Goal: Transaction & Acquisition: Purchase product/service

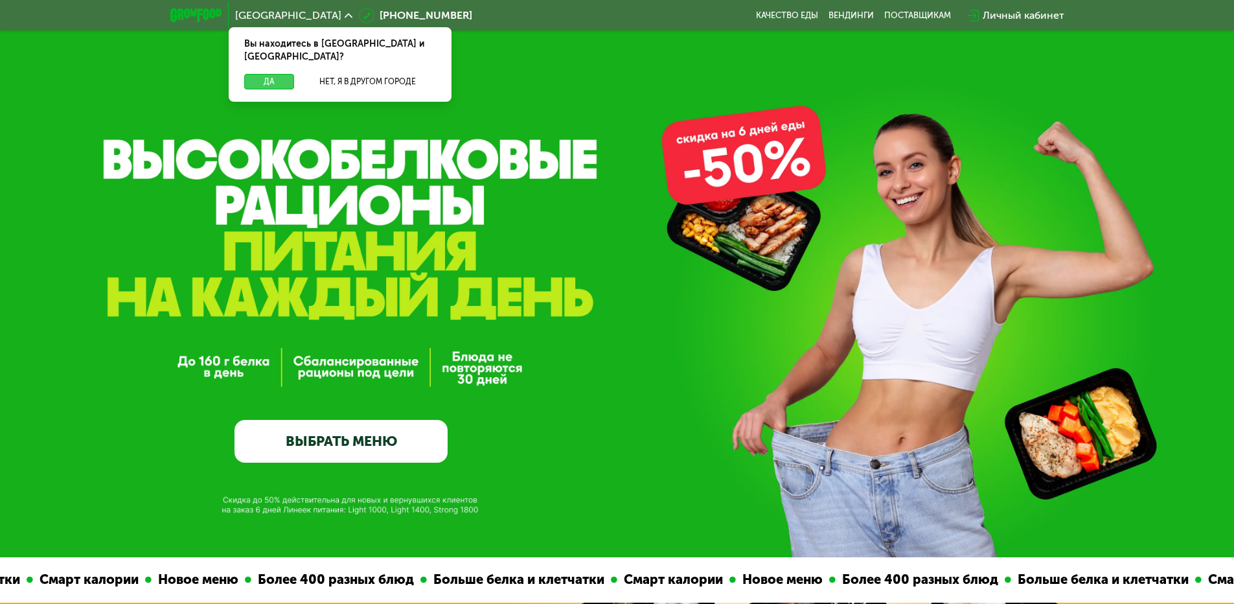
click at [262, 74] on button "Да" at bounding box center [269, 82] width 50 height 16
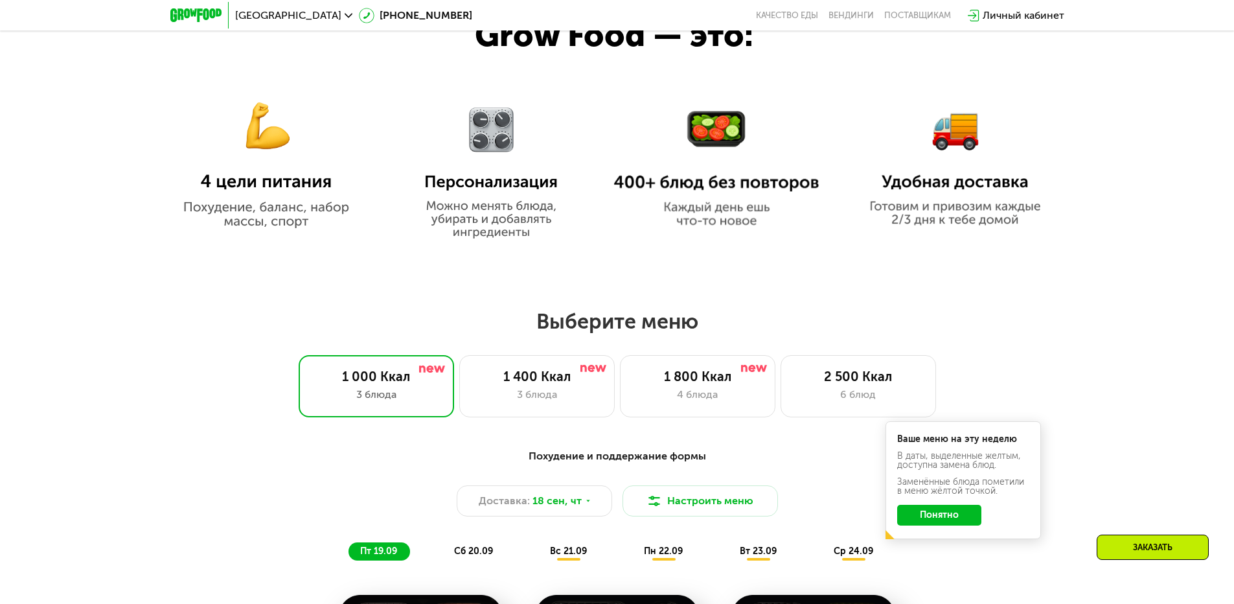
scroll to position [777, 0]
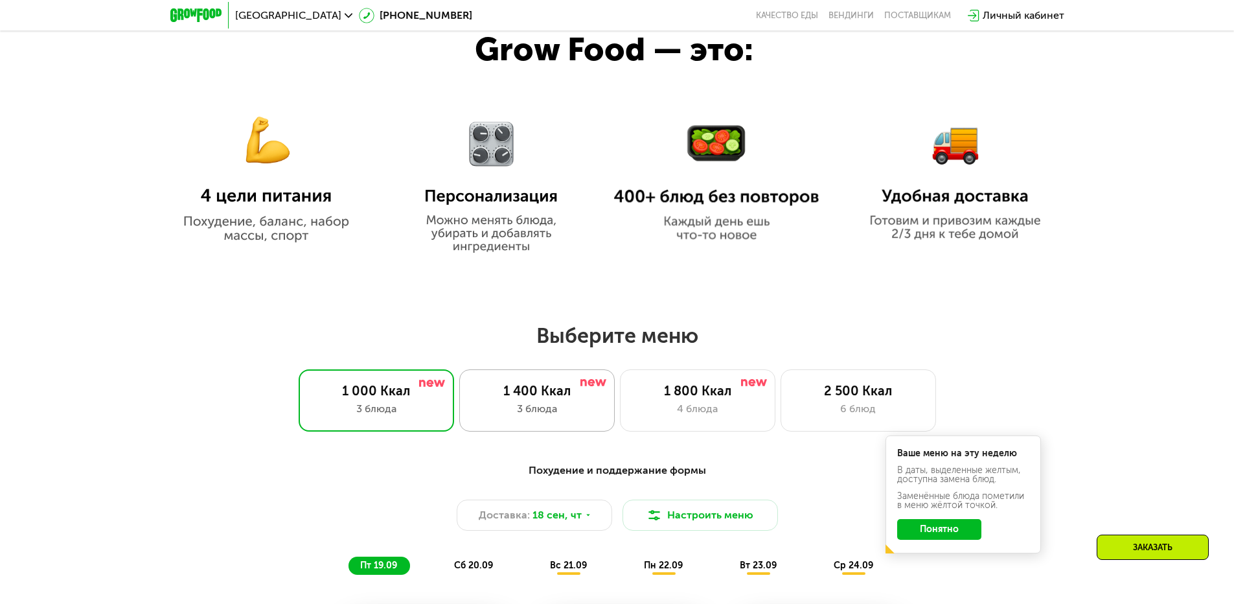
click at [593, 426] on div "1 400 Ккал 3 блюда" at bounding box center [536, 400] width 155 height 62
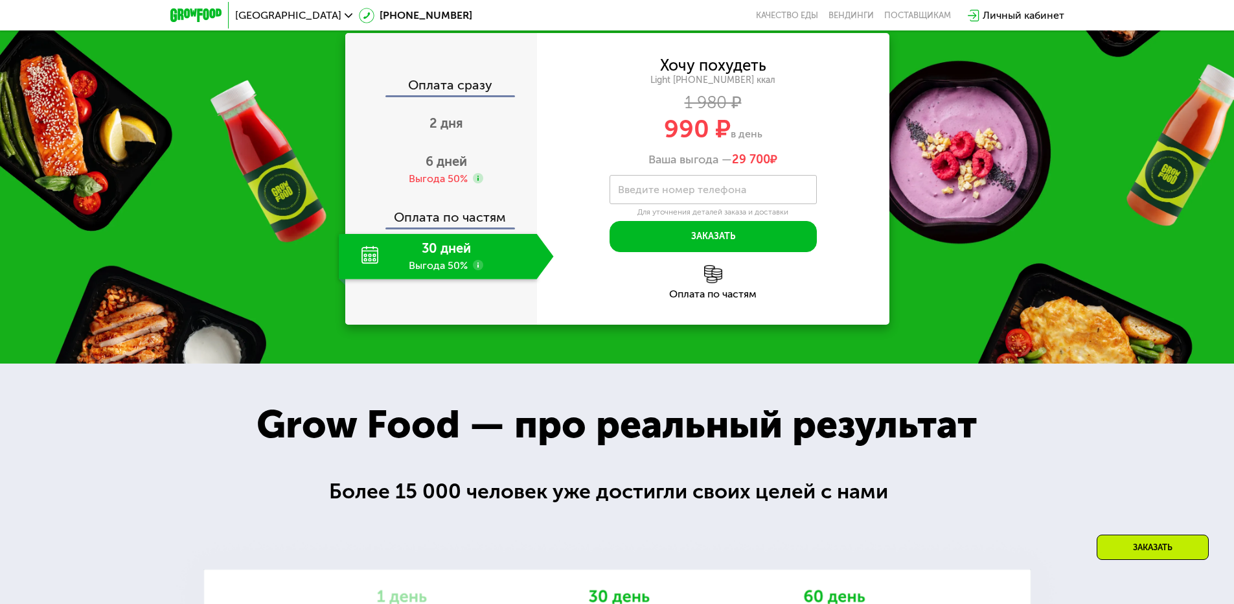
scroll to position [1749, 0]
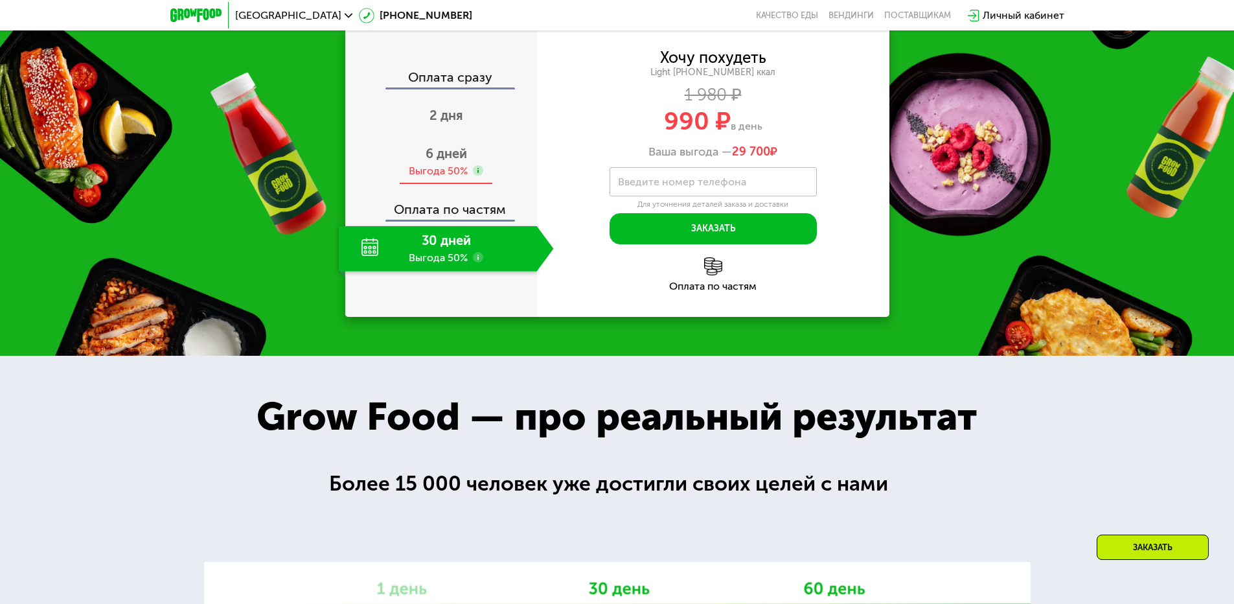
click at [452, 161] on span "6 дней" at bounding box center [446, 154] width 41 height 16
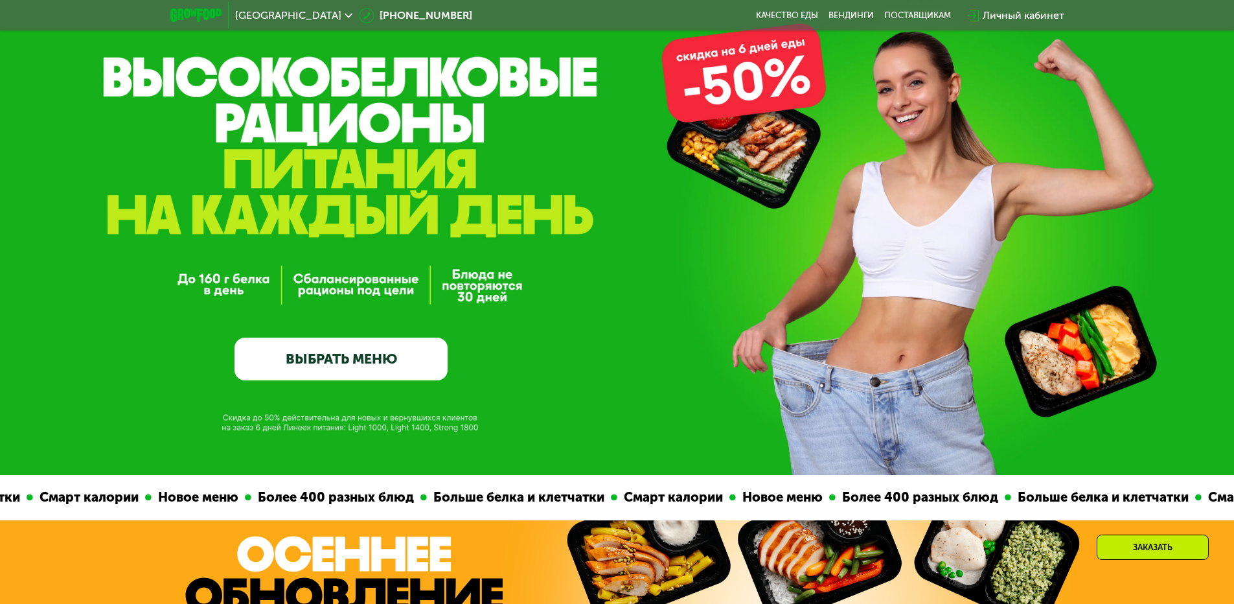
scroll to position [0, 0]
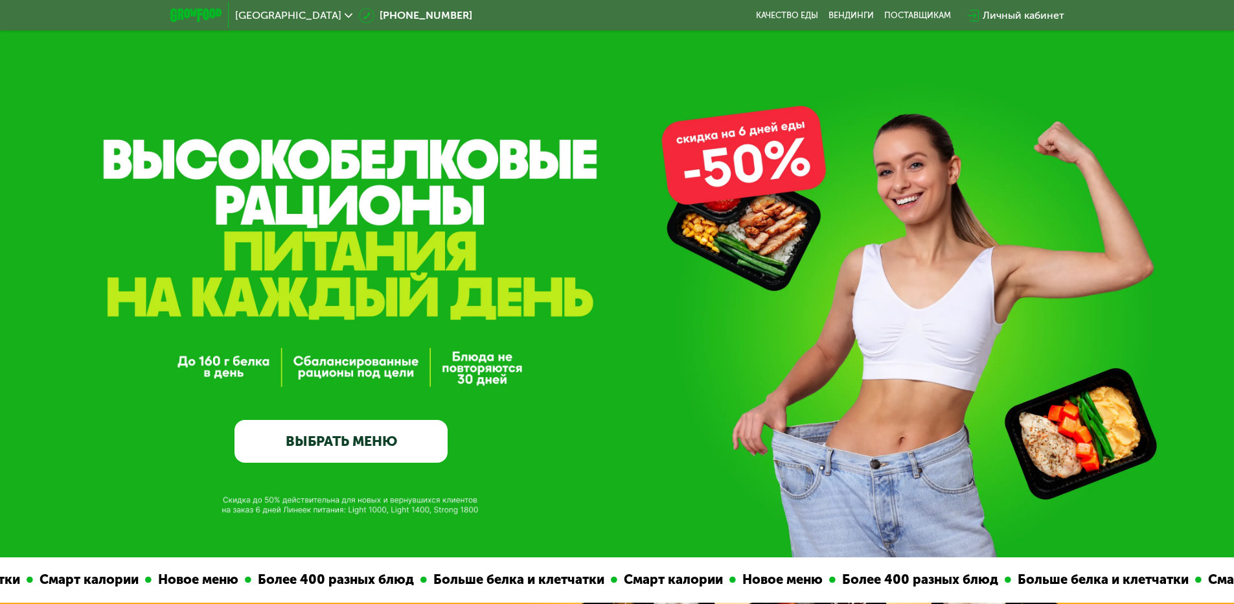
click at [372, 446] on link "ВЫБРАТЬ МЕНЮ" at bounding box center [340, 441] width 213 height 43
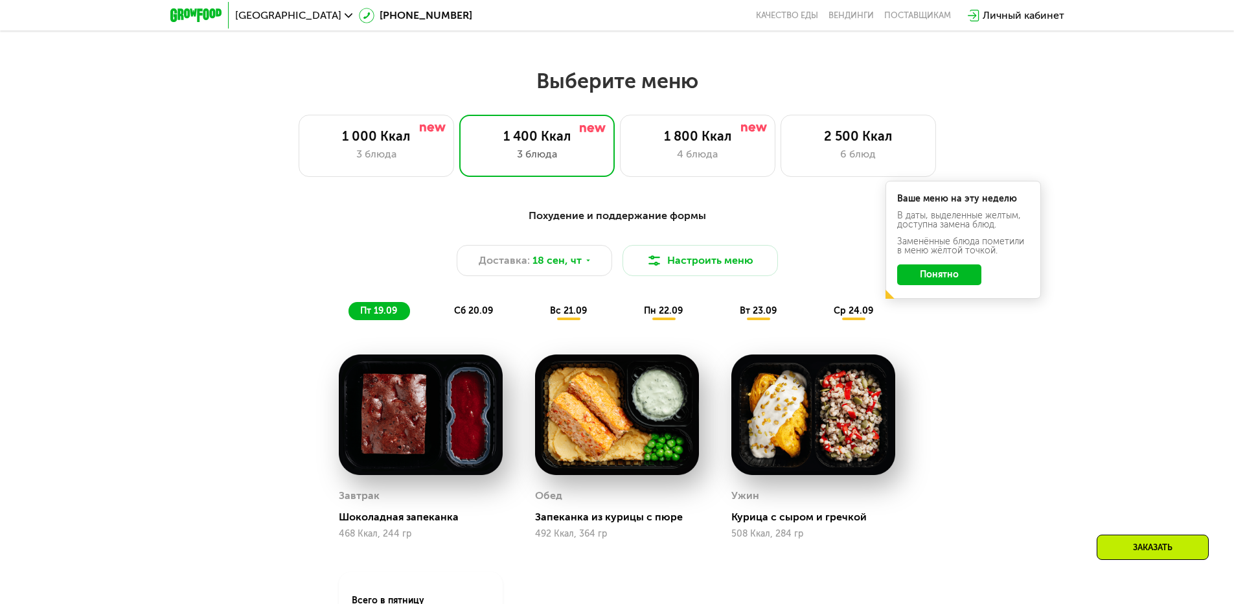
scroll to position [1009, 0]
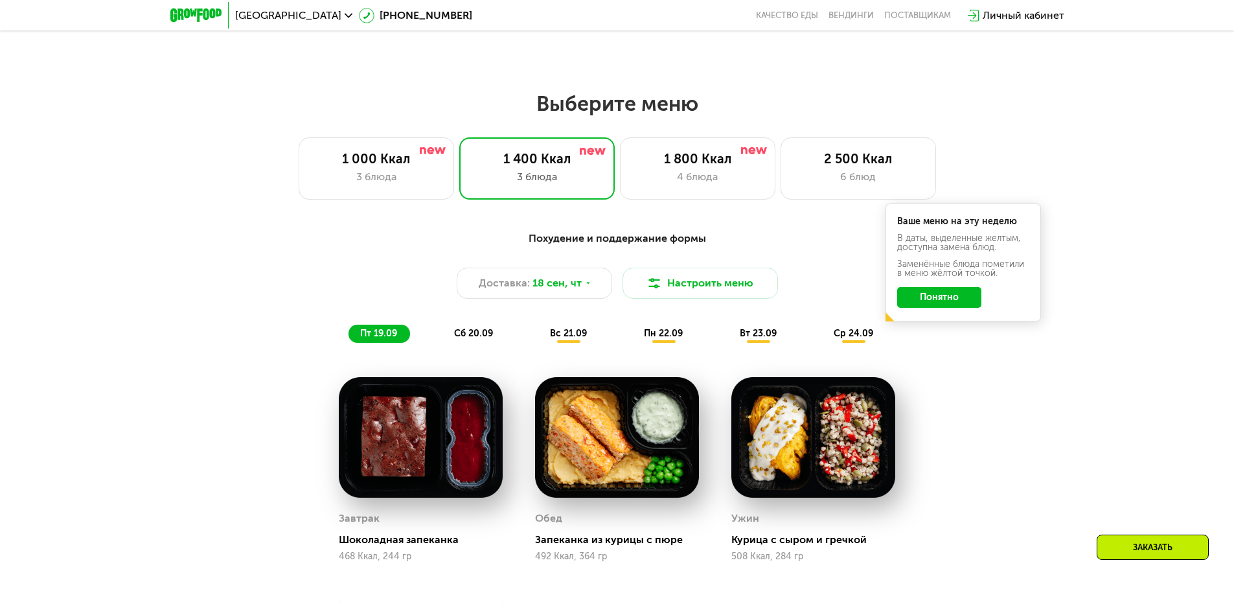
click at [944, 302] on button "Понятно" at bounding box center [939, 297] width 84 height 21
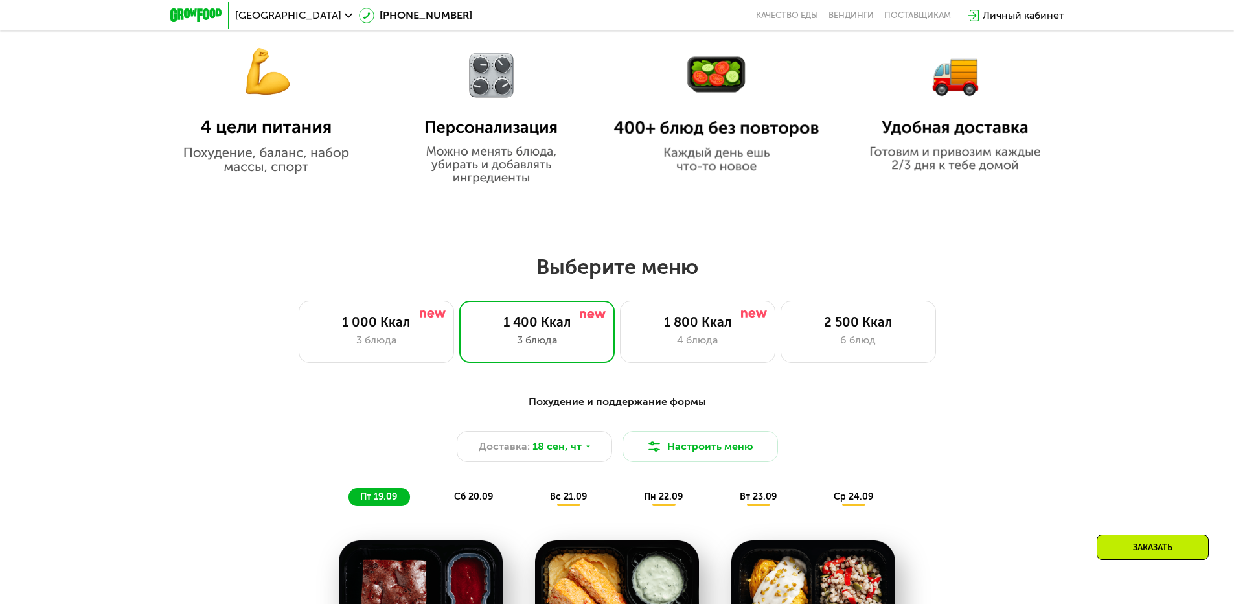
scroll to position [815, 0]
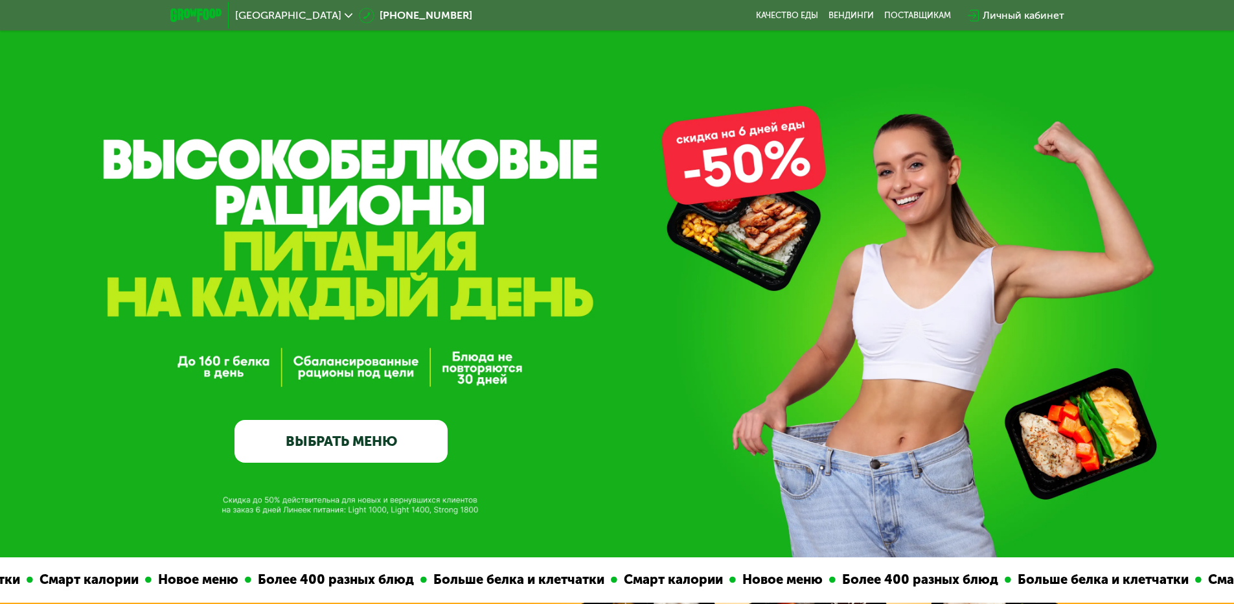
click at [782, 195] on div "GrowFood — доставка правильного питания ВЫБРАТЬ МЕНЮ" at bounding box center [617, 278] width 1234 height 557
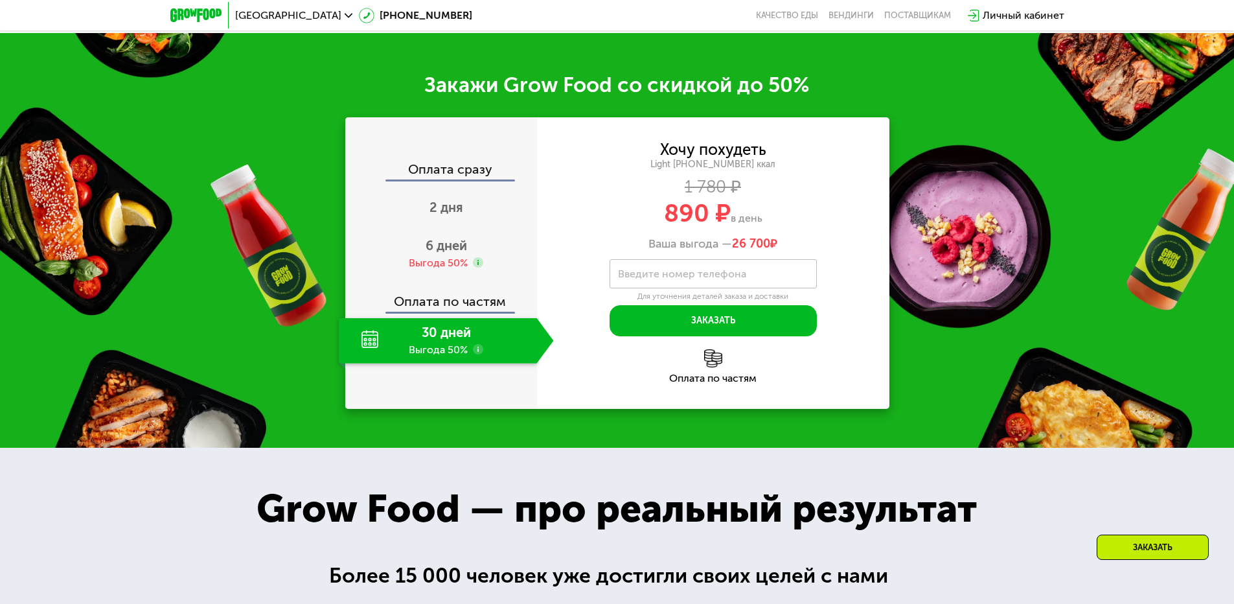
scroll to position [1749, 0]
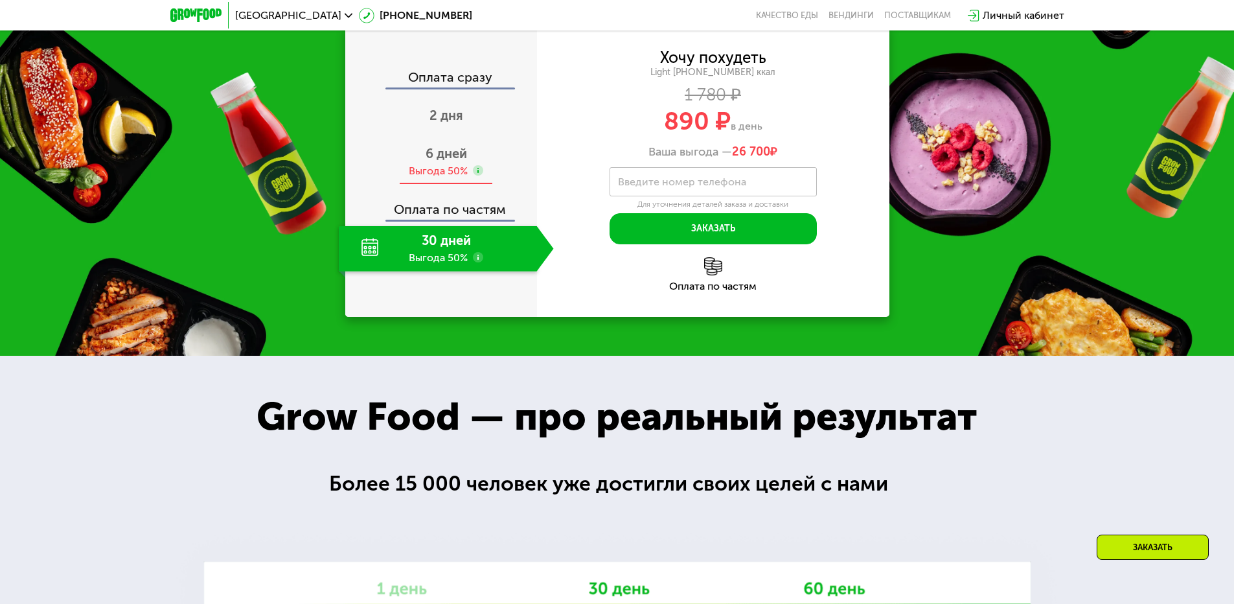
click at [455, 161] on span "6 дней" at bounding box center [446, 154] width 41 height 16
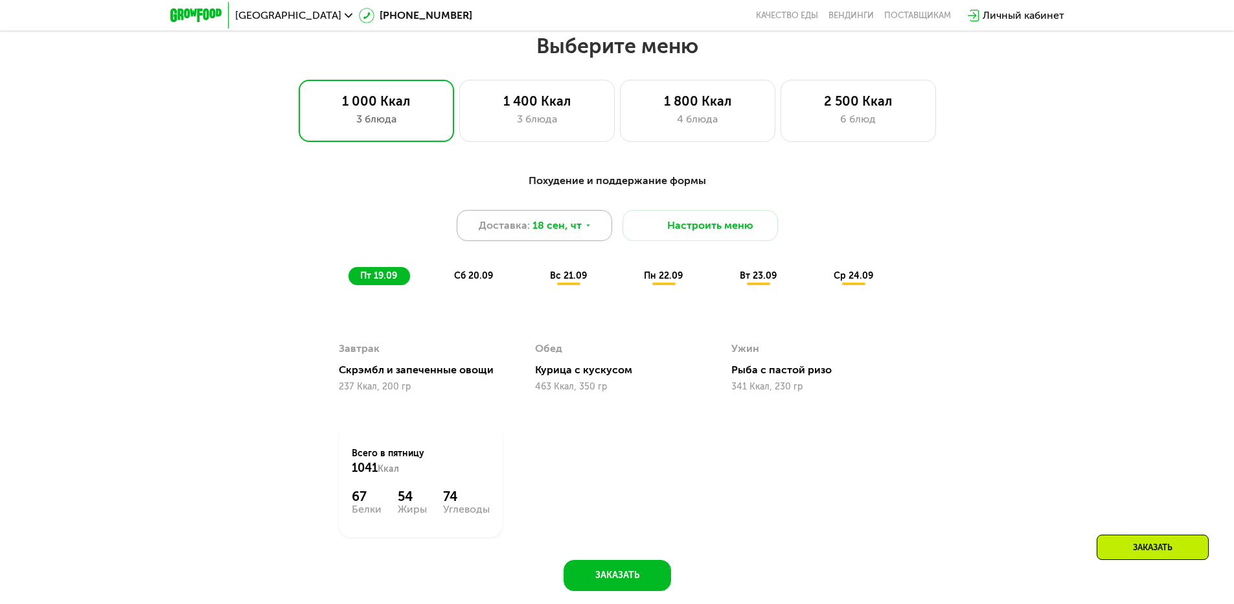
scroll to position [1101, 0]
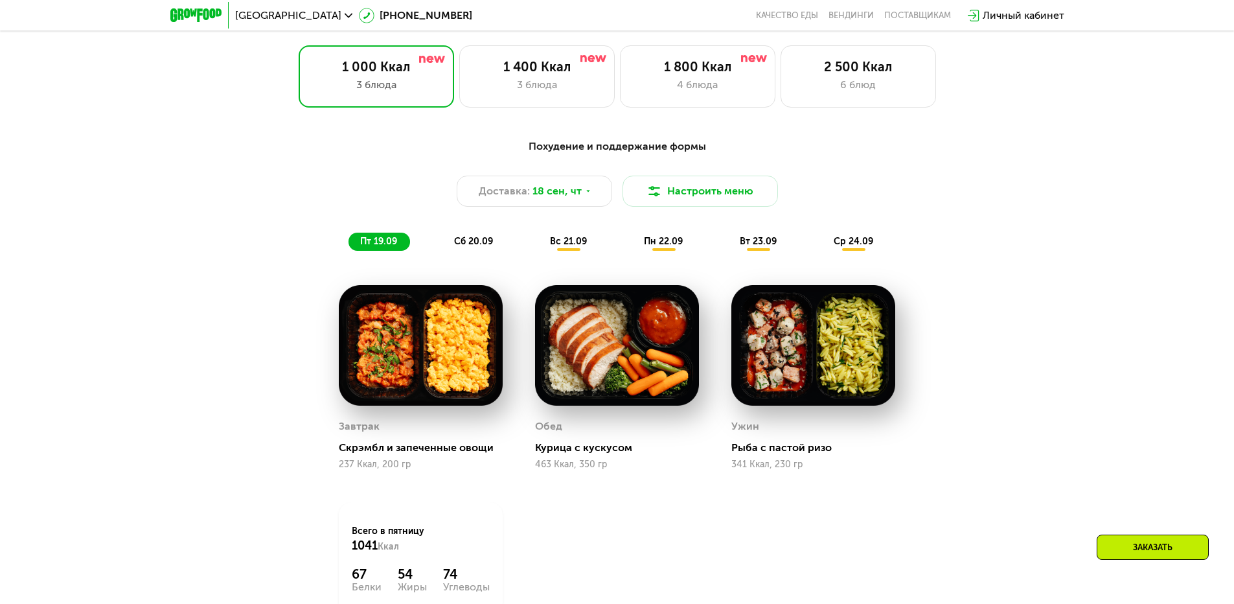
click at [481, 245] on span "сб 20.09" at bounding box center [473, 241] width 39 height 11
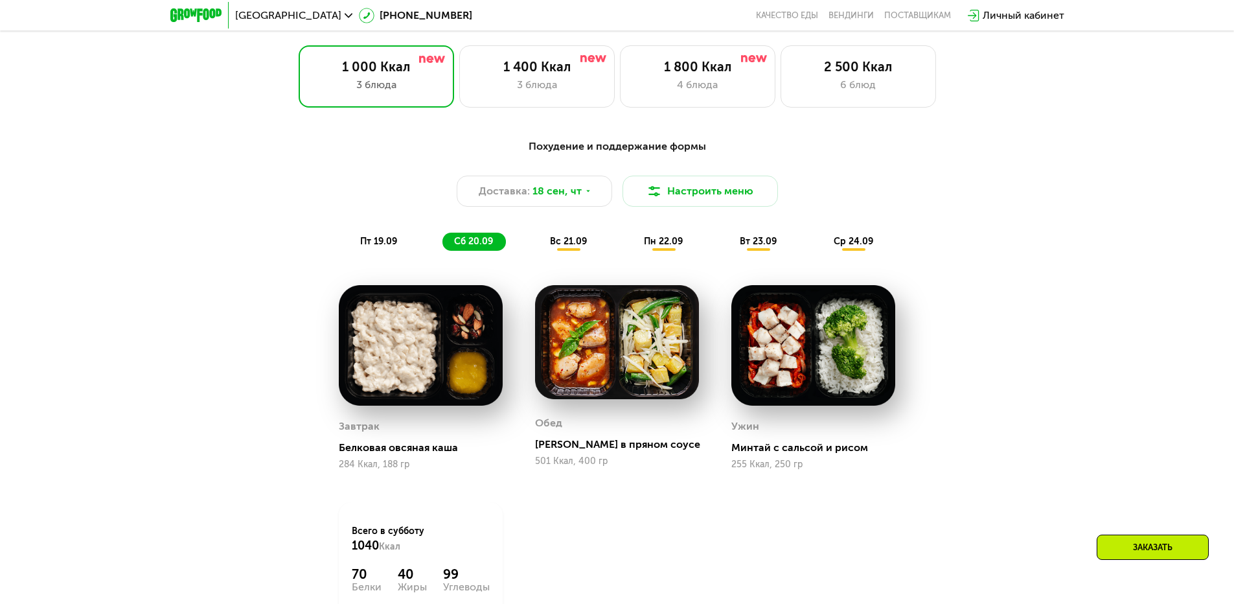
click at [555, 242] on span "вс 21.09" at bounding box center [568, 241] width 37 height 11
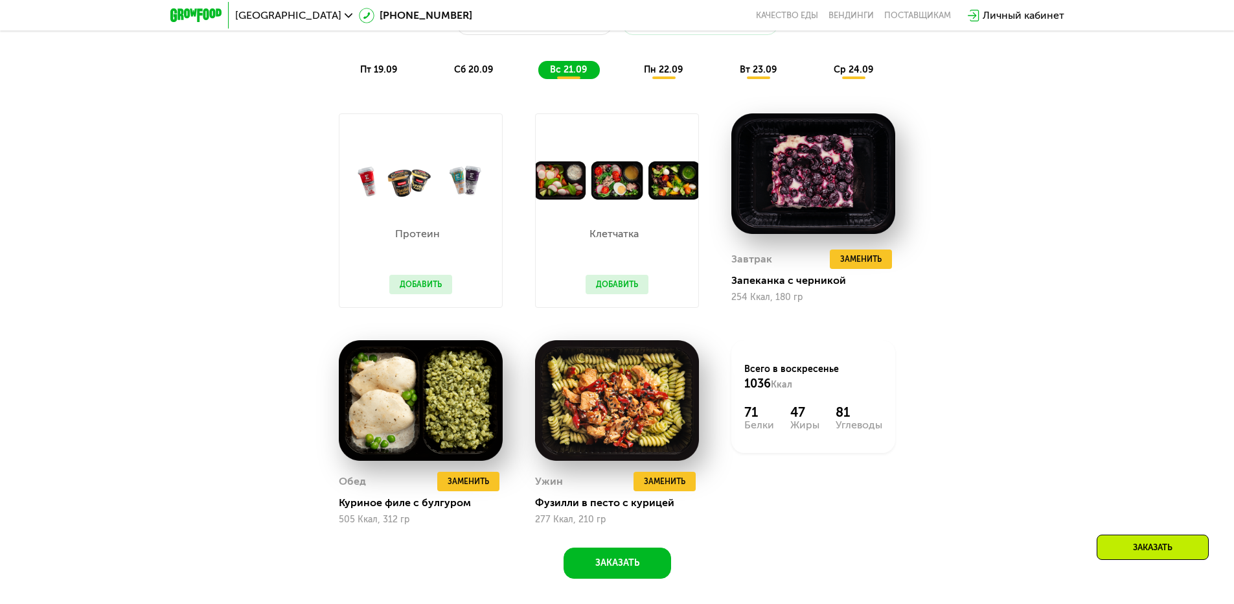
scroll to position [1295, 0]
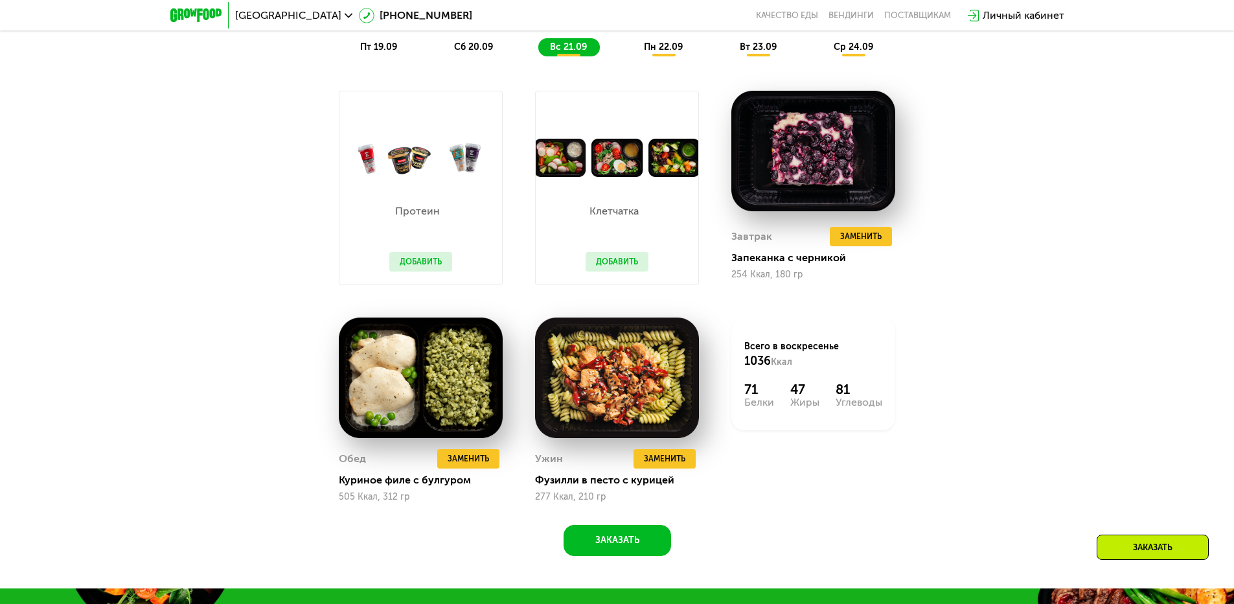
click at [675, 52] on span "пн 22.09" at bounding box center [663, 46] width 39 height 11
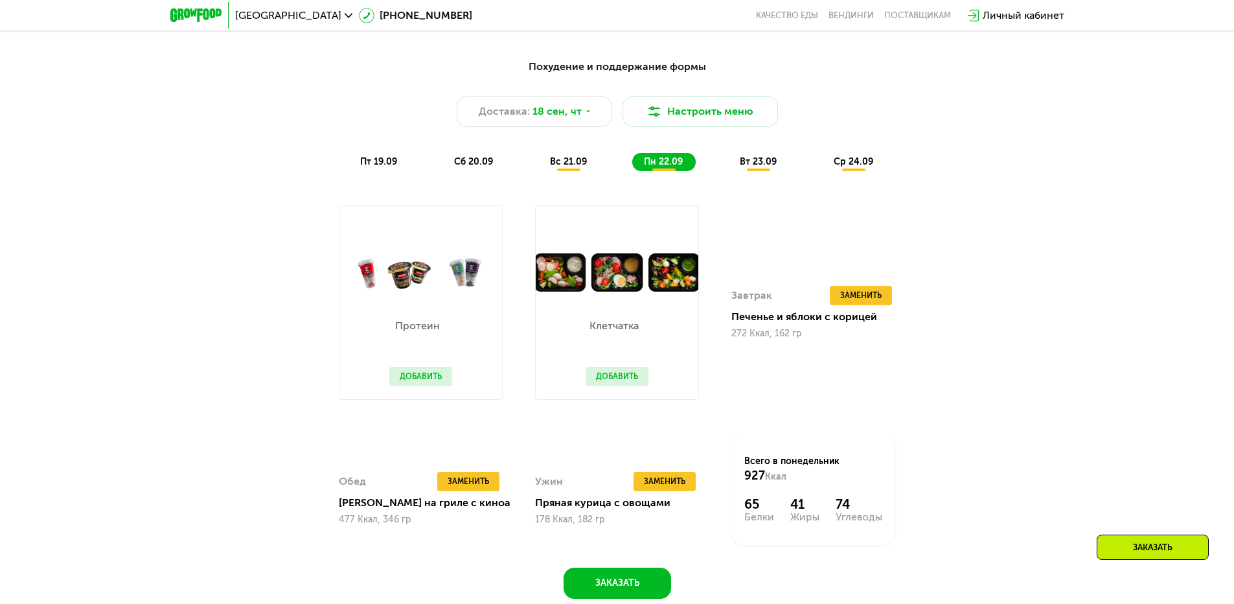
scroll to position [1166, 0]
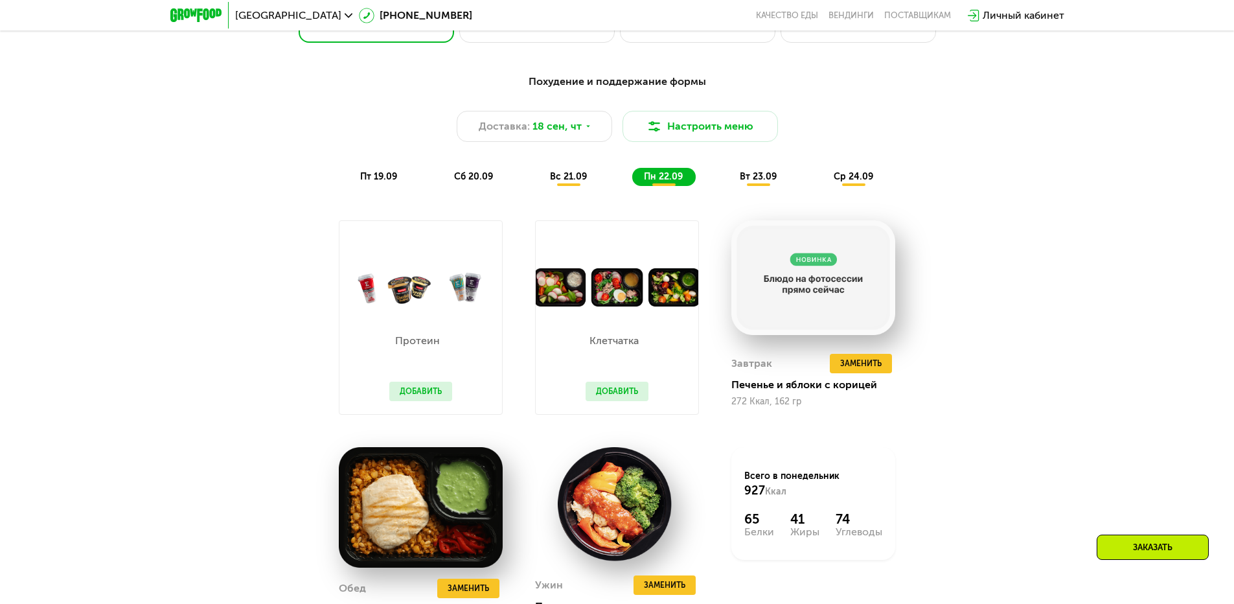
click at [763, 180] on span "вт 23.09" at bounding box center [758, 176] width 37 height 11
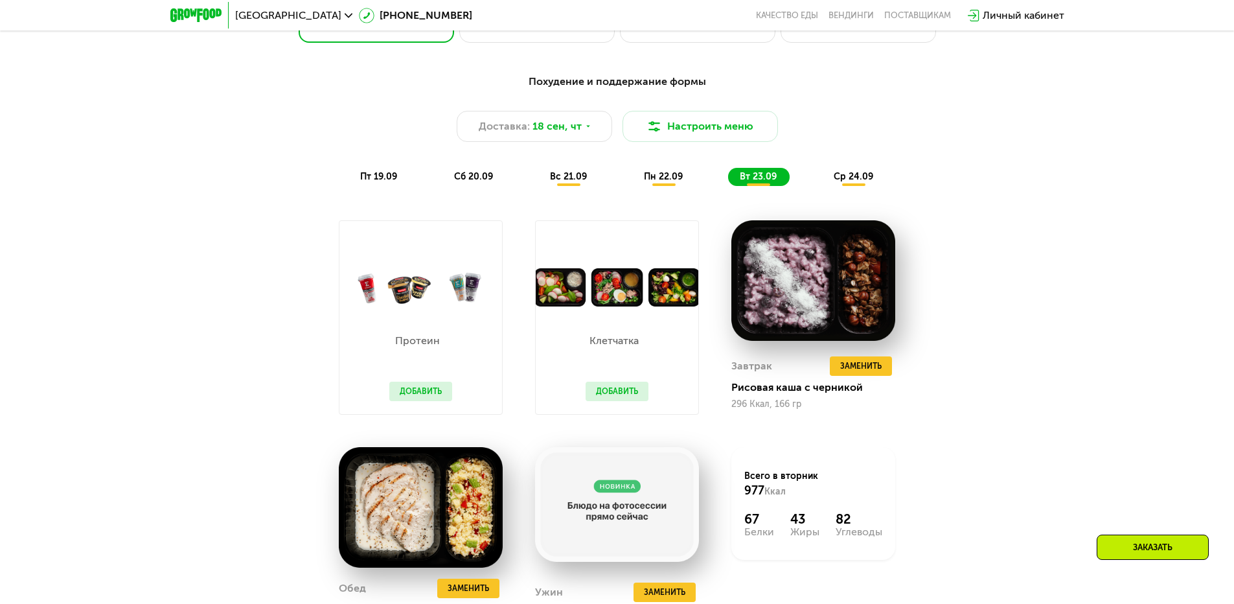
click at [840, 182] on span "ср 24.09" at bounding box center [854, 176] width 40 height 11
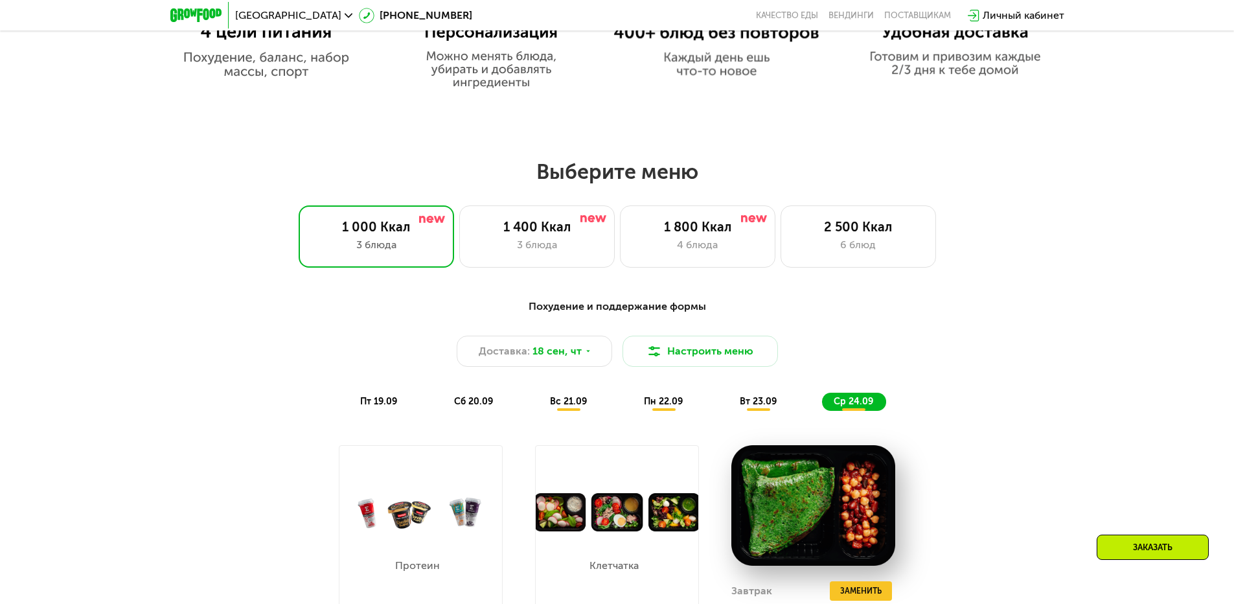
scroll to position [907, 0]
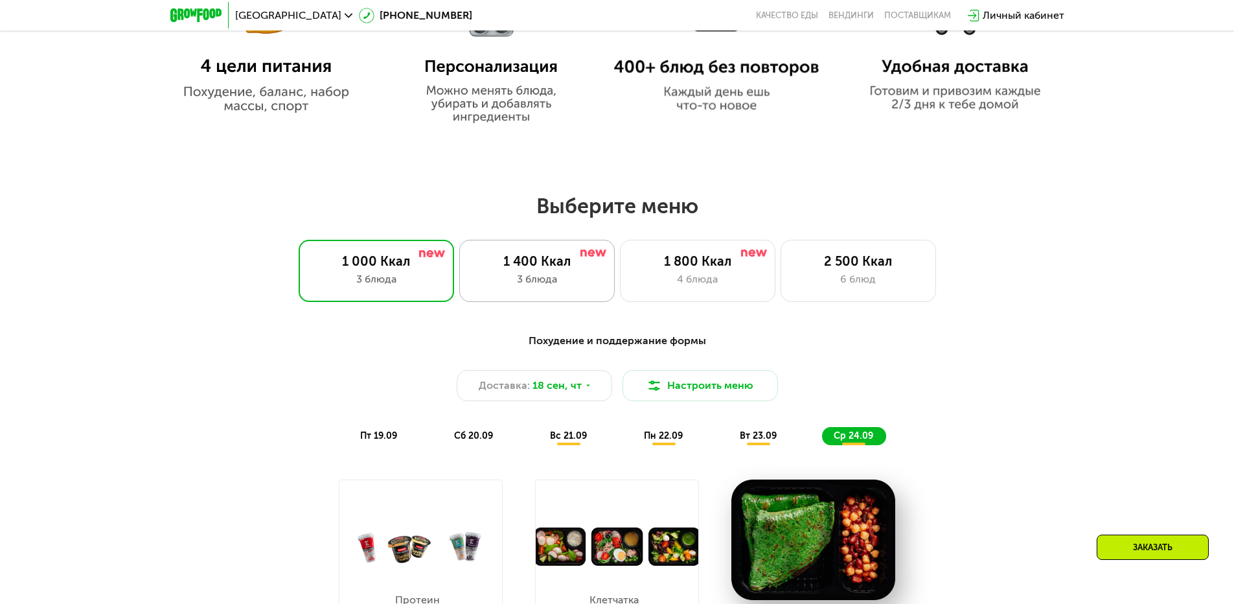
click at [568, 275] on div "3 блюда" at bounding box center [537, 279] width 128 height 16
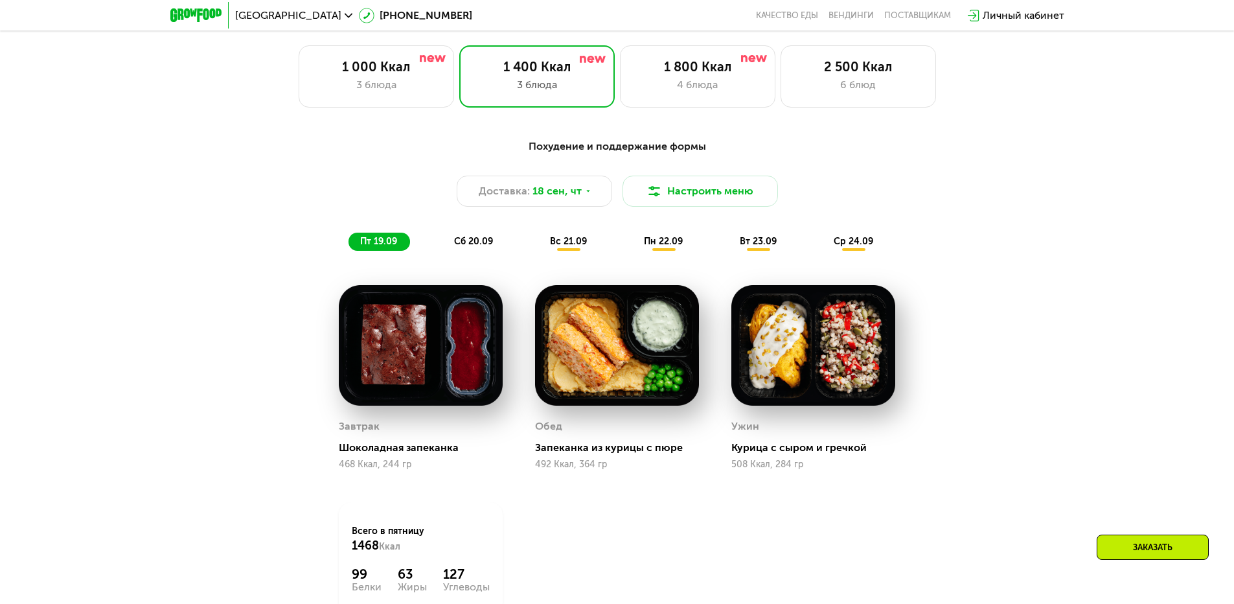
scroll to position [1036, 0]
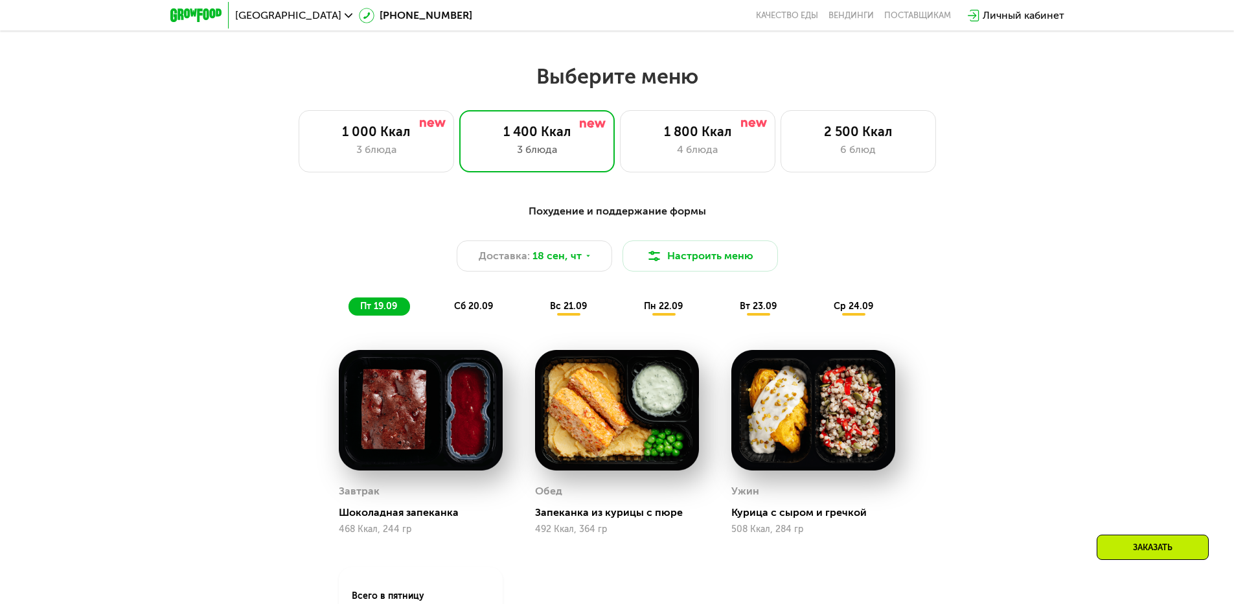
click at [455, 312] on span "сб 20.09" at bounding box center [473, 306] width 39 height 11
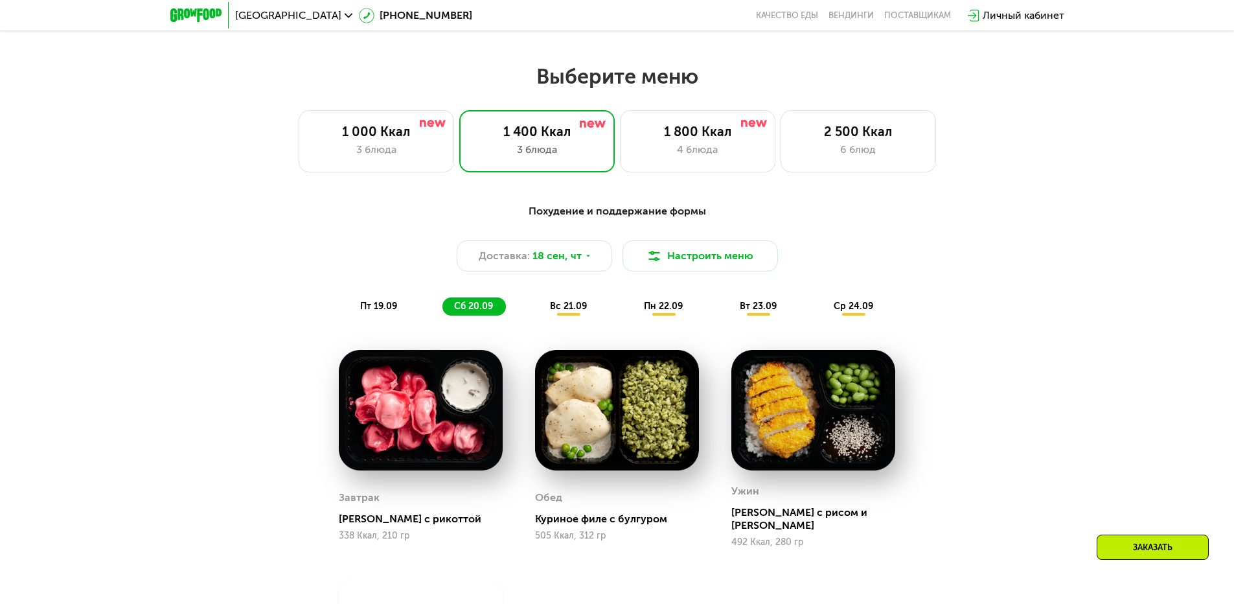
click at [564, 312] on span "вс 21.09" at bounding box center [568, 306] width 37 height 11
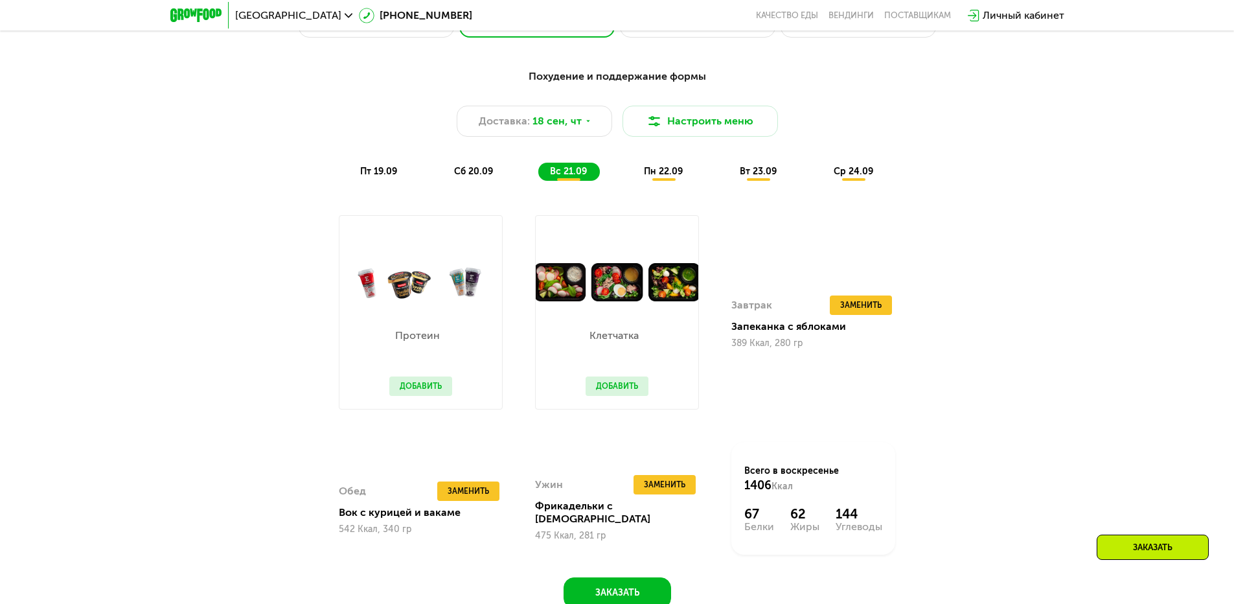
scroll to position [1166, 0]
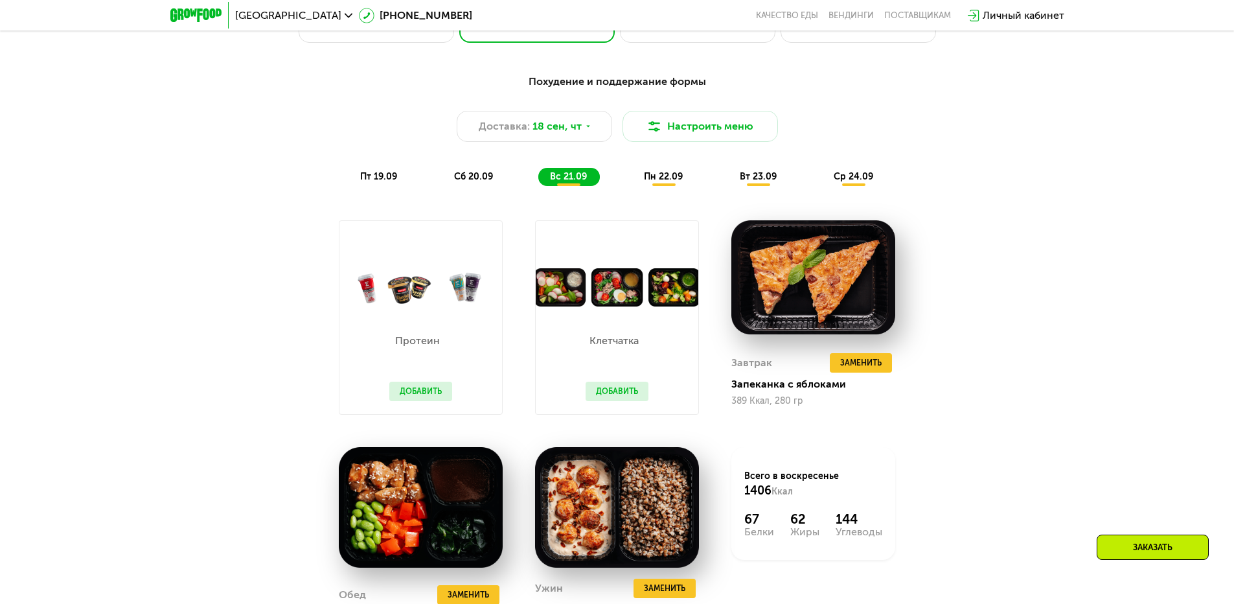
click at [667, 182] on span "пн 22.09" at bounding box center [663, 176] width 39 height 11
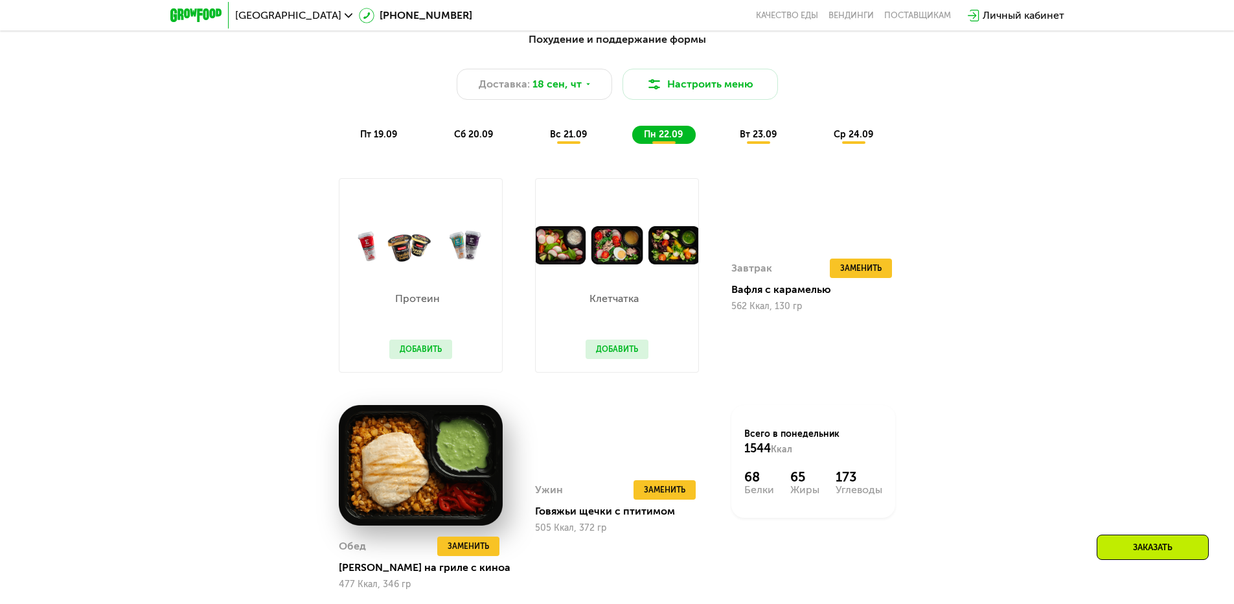
scroll to position [1231, 0]
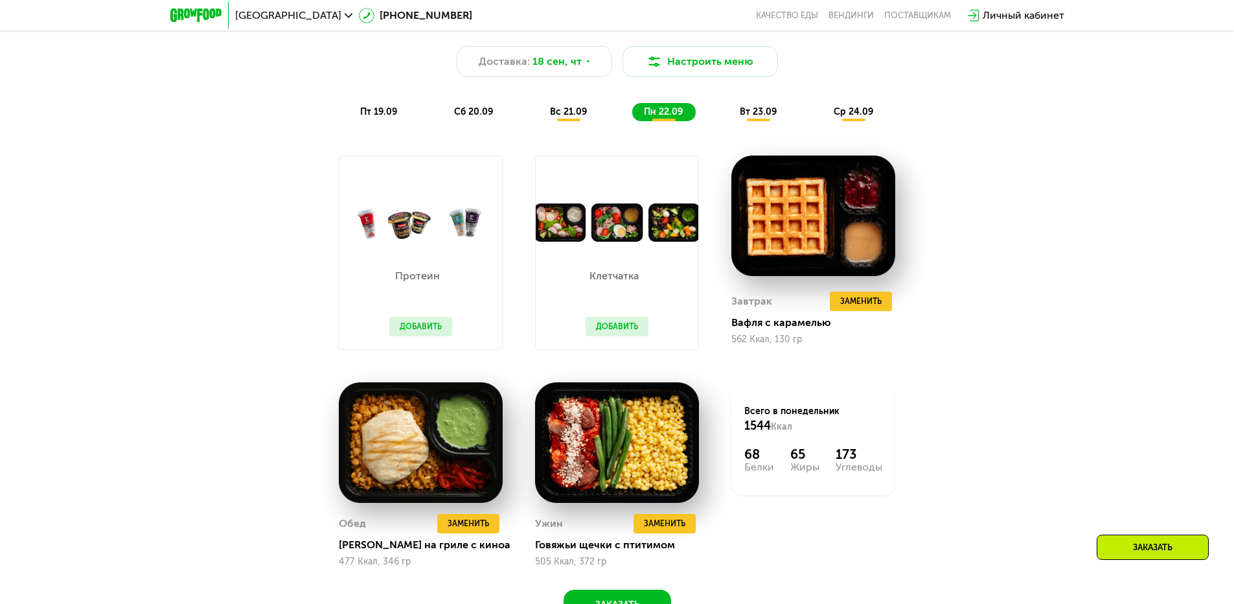
click at [755, 116] on span "вт 23.09" at bounding box center [758, 111] width 37 height 11
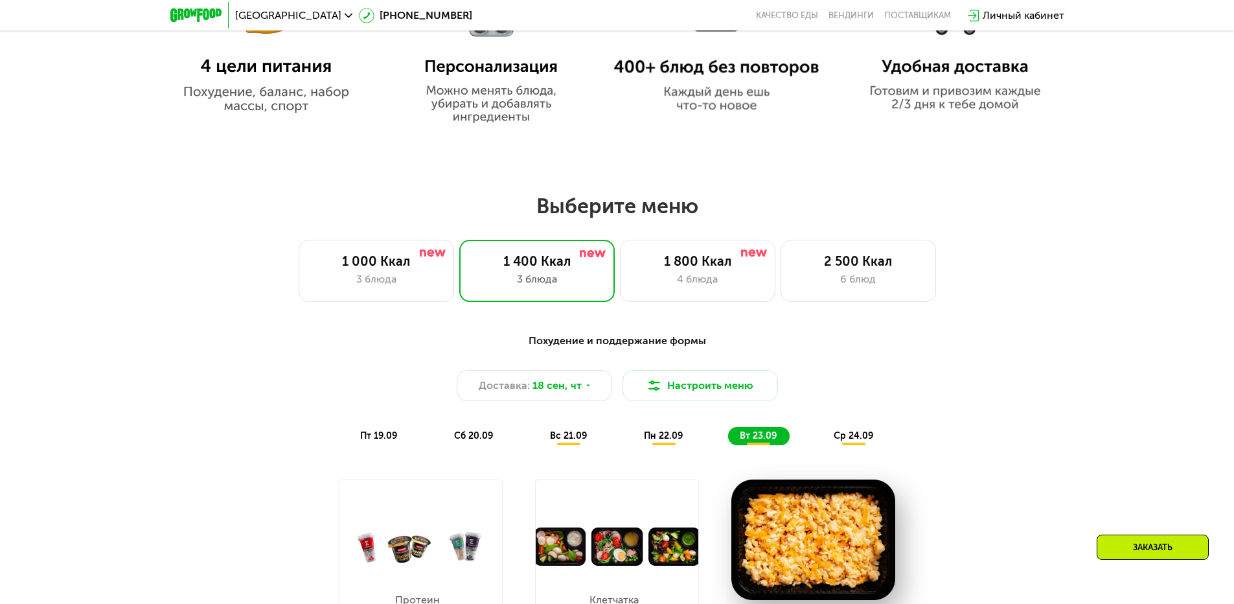
scroll to position [842, 0]
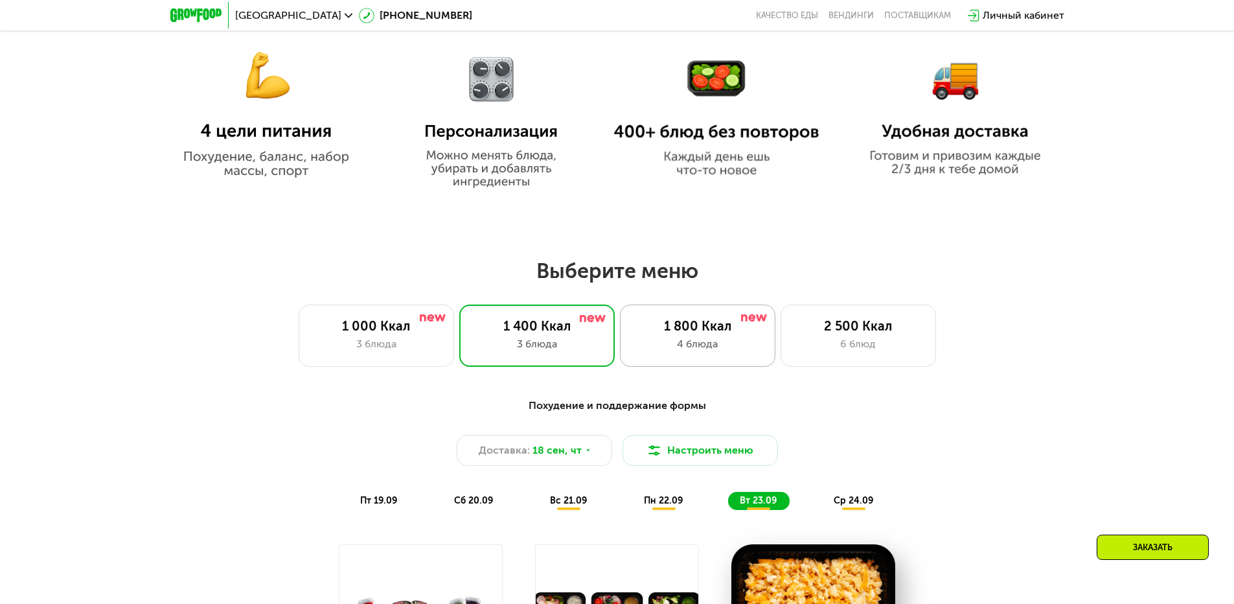
click at [681, 328] on div "1 800 Ккал" at bounding box center [697, 326] width 128 height 16
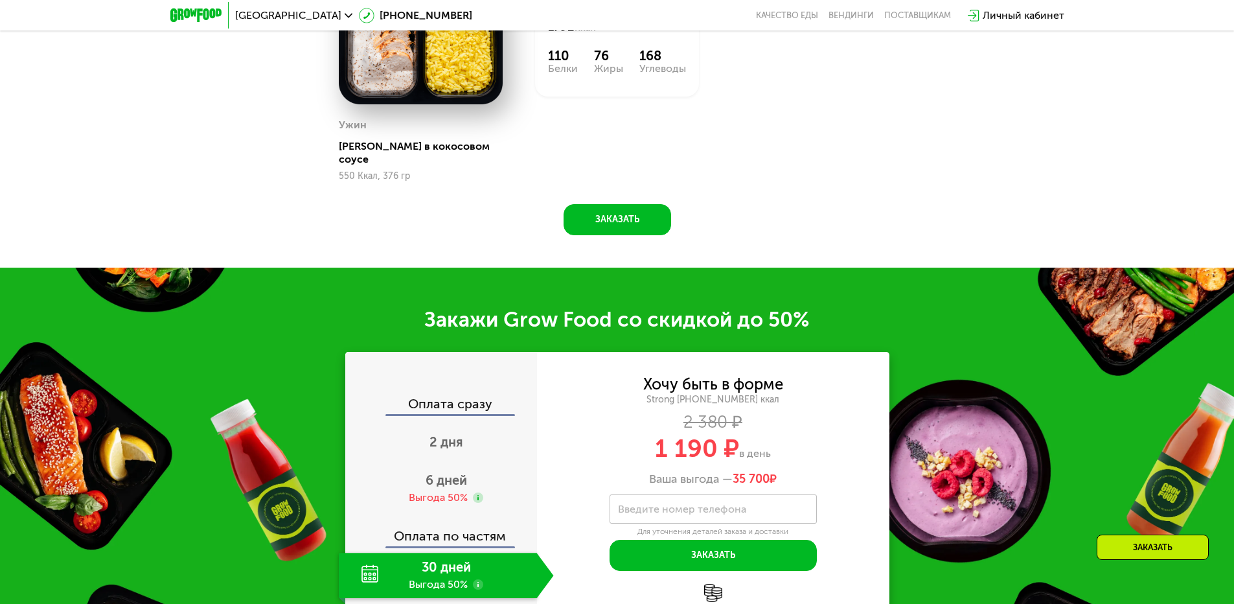
scroll to position [1684, 0]
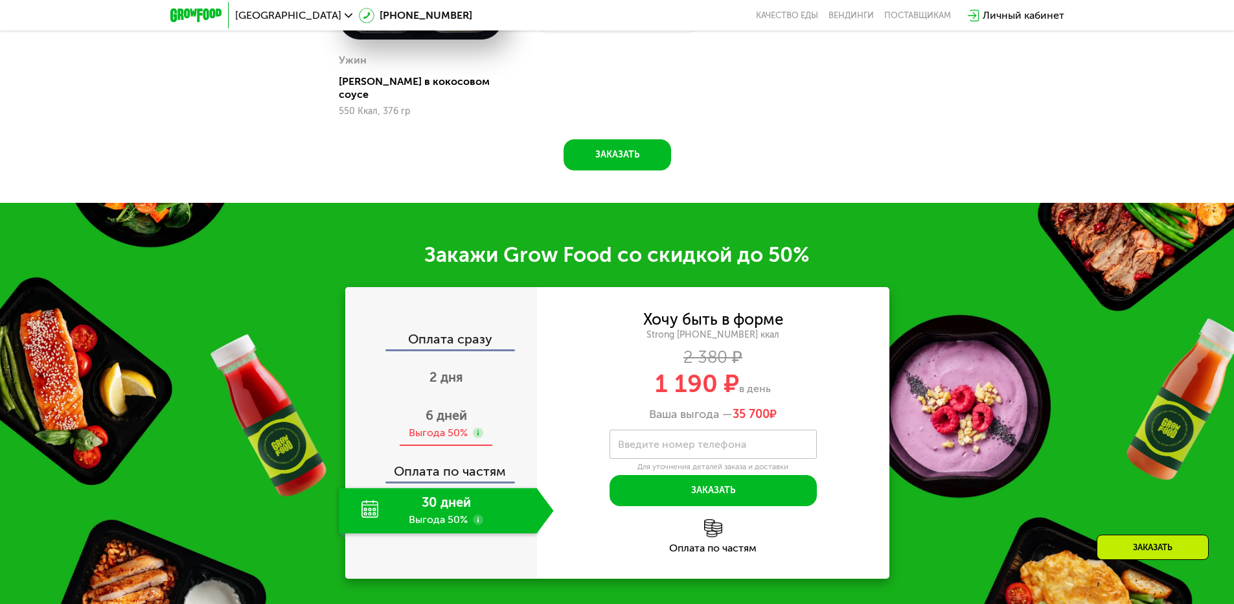
click at [455, 412] on span "6 дней" at bounding box center [446, 415] width 41 height 16
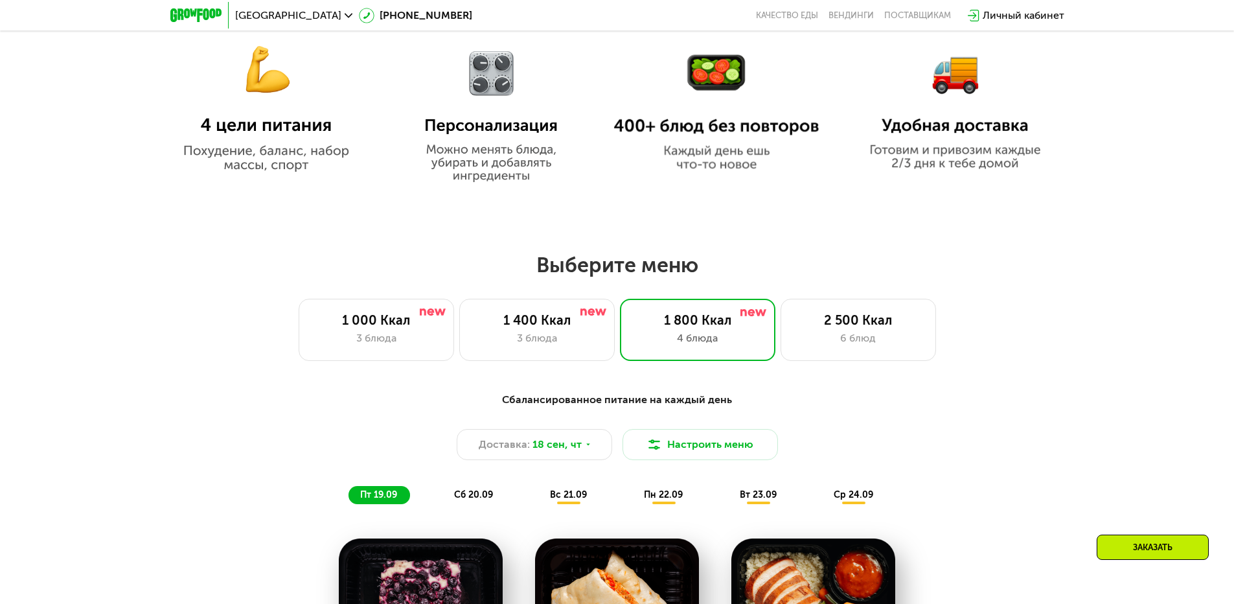
scroll to position [842, 0]
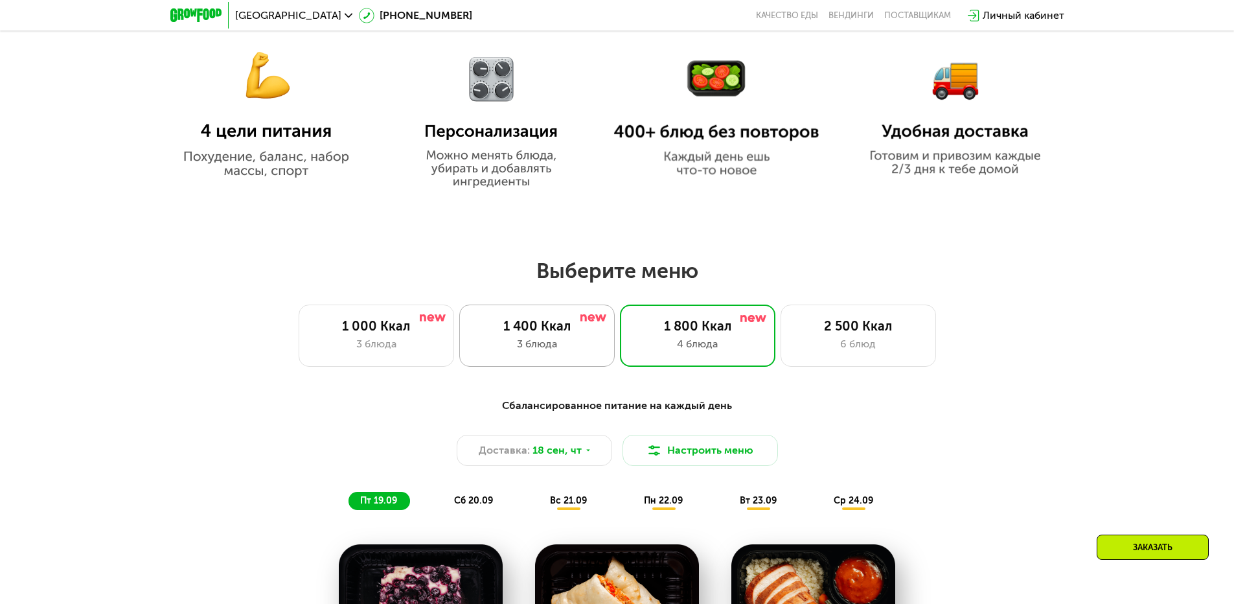
click at [565, 333] on div "1 400 Ккал" at bounding box center [537, 326] width 128 height 16
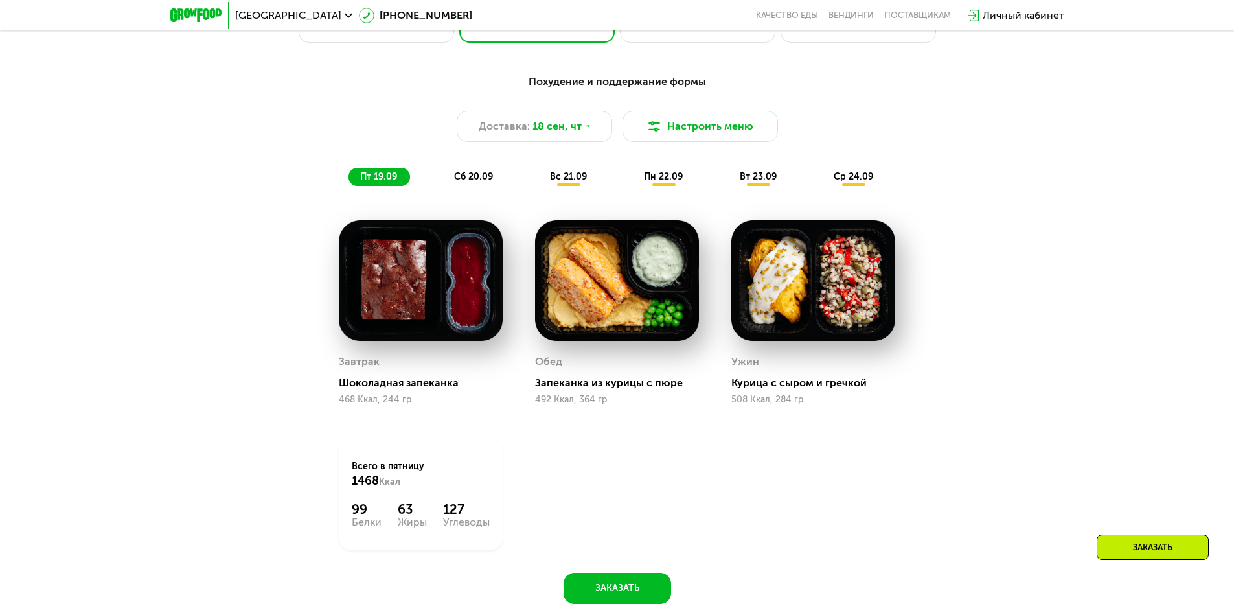
scroll to position [1101, 0]
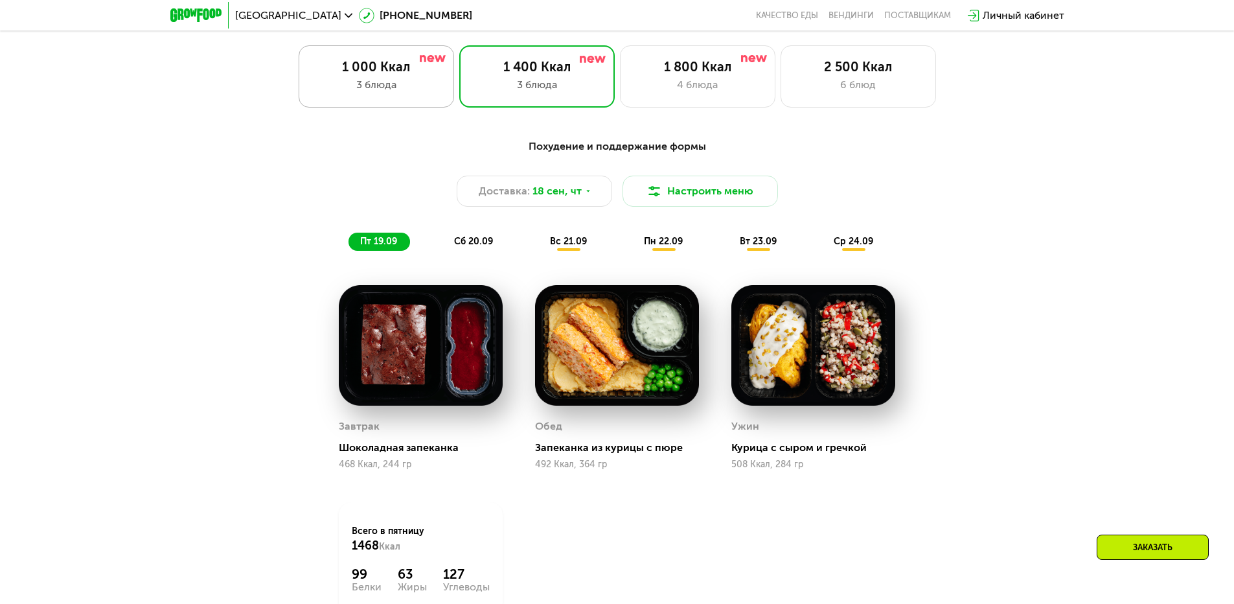
click at [391, 91] on div "3 блюда" at bounding box center [376, 85] width 128 height 16
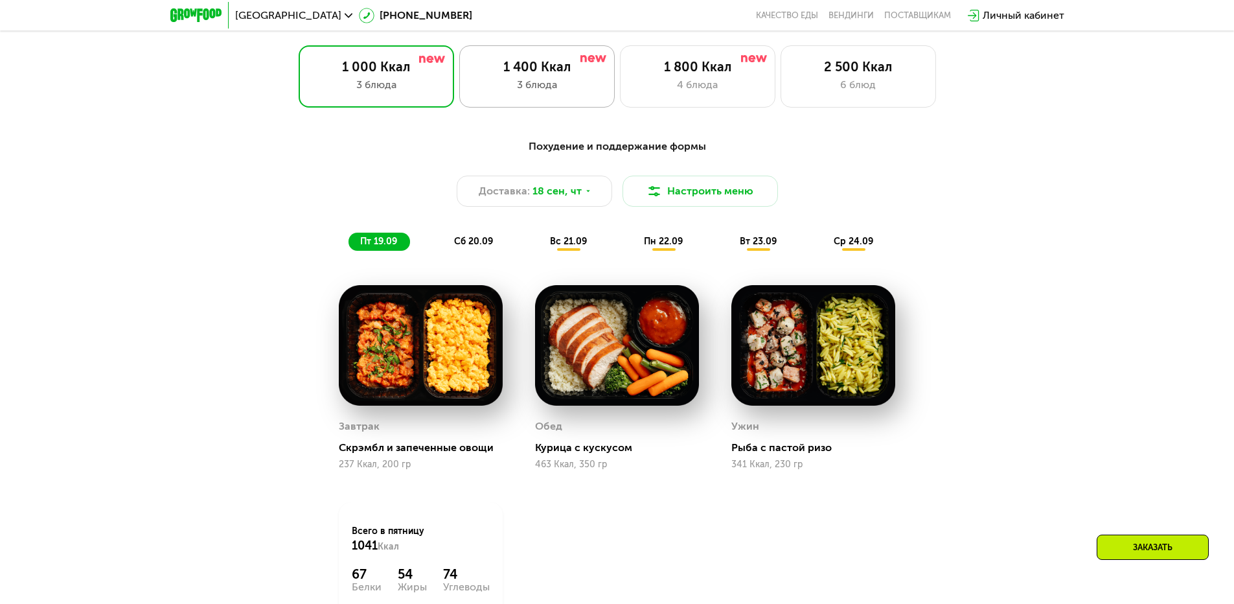
click at [496, 87] on div "3 блюда" at bounding box center [537, 85] width 128 height 16
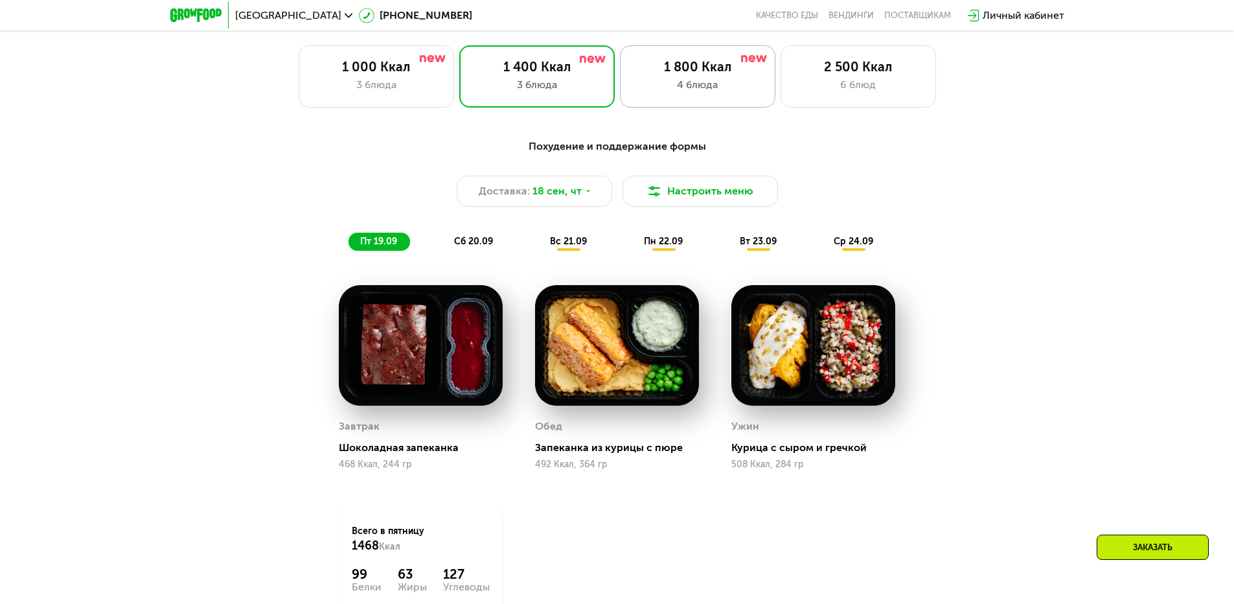
click at [668, 87] on div "4 блюда" at bounding box center [697, 85] width 128 height 16
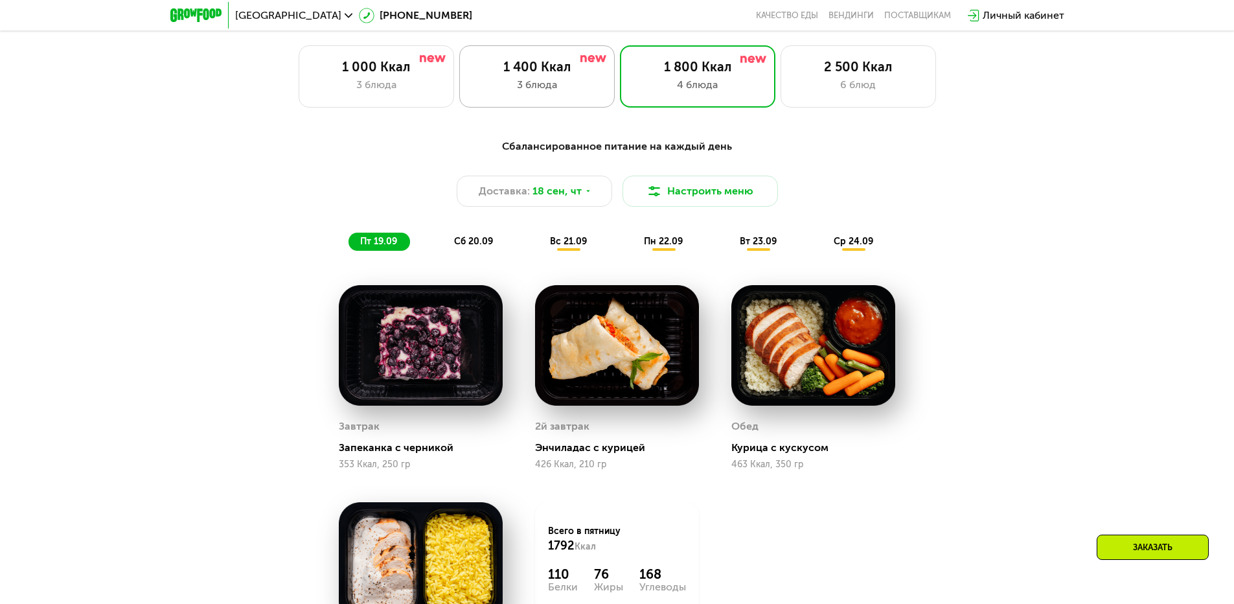
click at [575, 87] on div "3 блюда" at bounding box center [537, 85] width 128 height 16
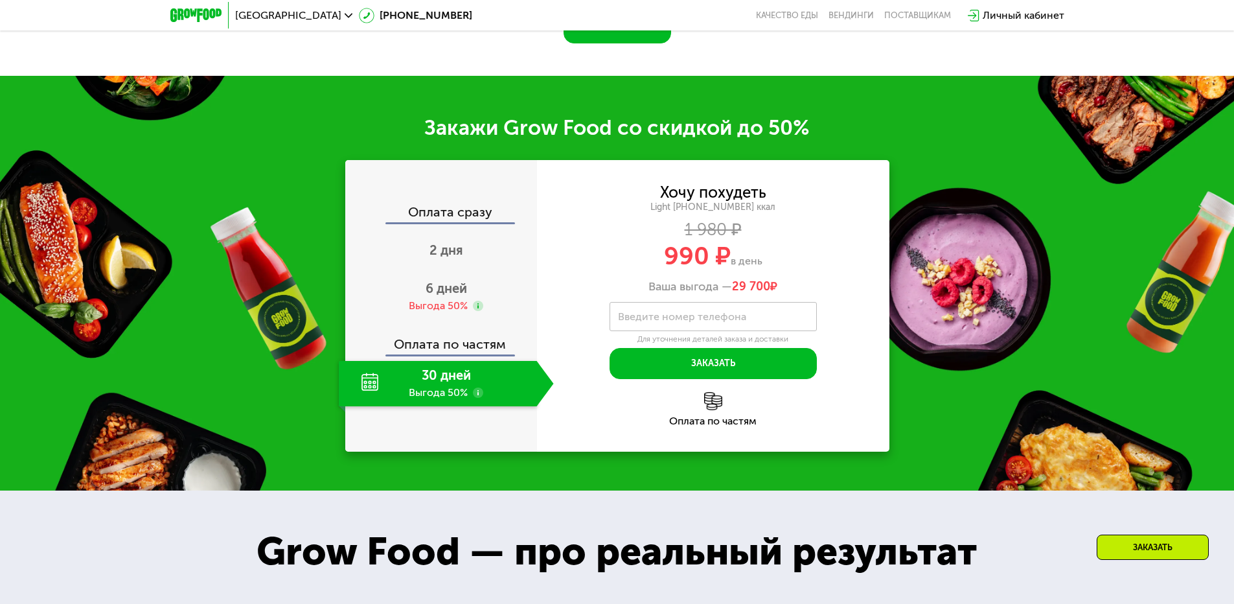
scroll to position [1749, 0]
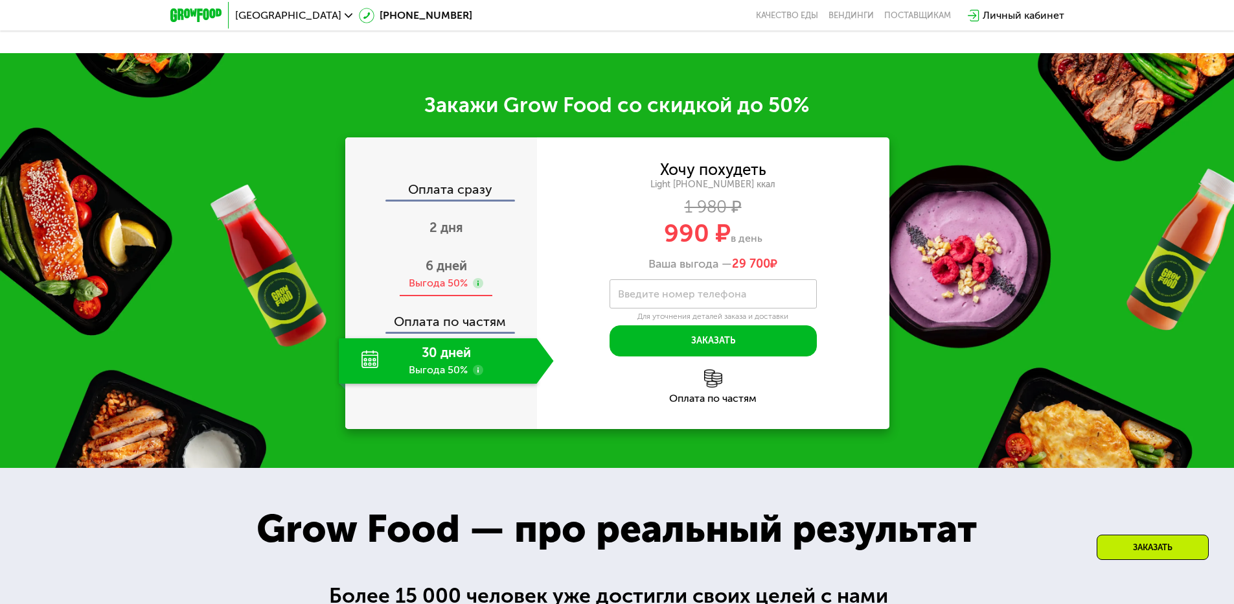
click at [459, 273] on span "6 дней" at bounding box center [446, 266] width 41 height 16
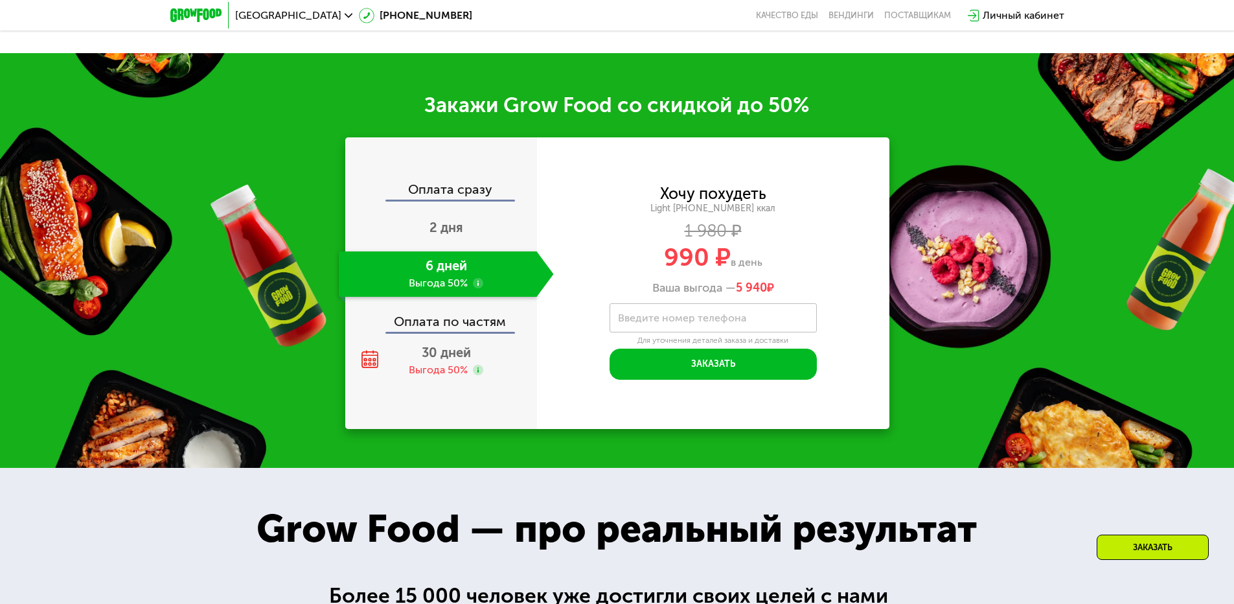
click at [628, 321] on label "Введите номер телефона" at bounding box center [682, 317] width 128 height 7
click at [628, 325] on input "Введите номер телефона" at bounding box center [713, 317] width 207 height 29
type input "**********"
click at [584, 352] on div "**********" at bounding box center [713, 284] width 352 height 194
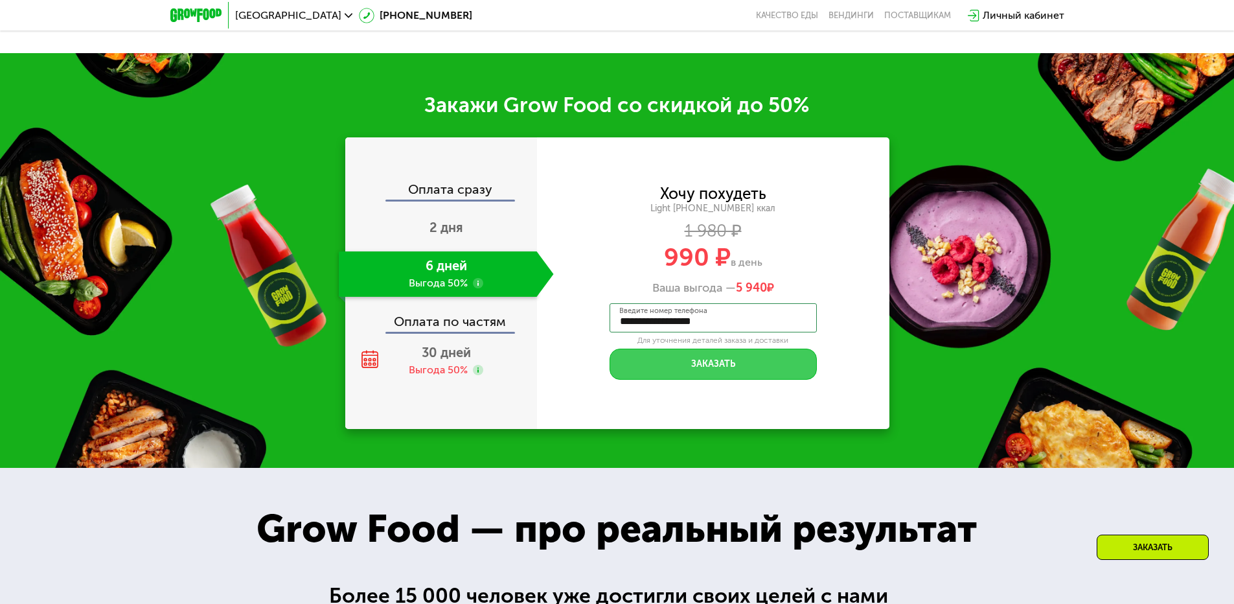
click at [751, 365] on button "Заказать" at bounding box center [713, 363] width 207 height 31
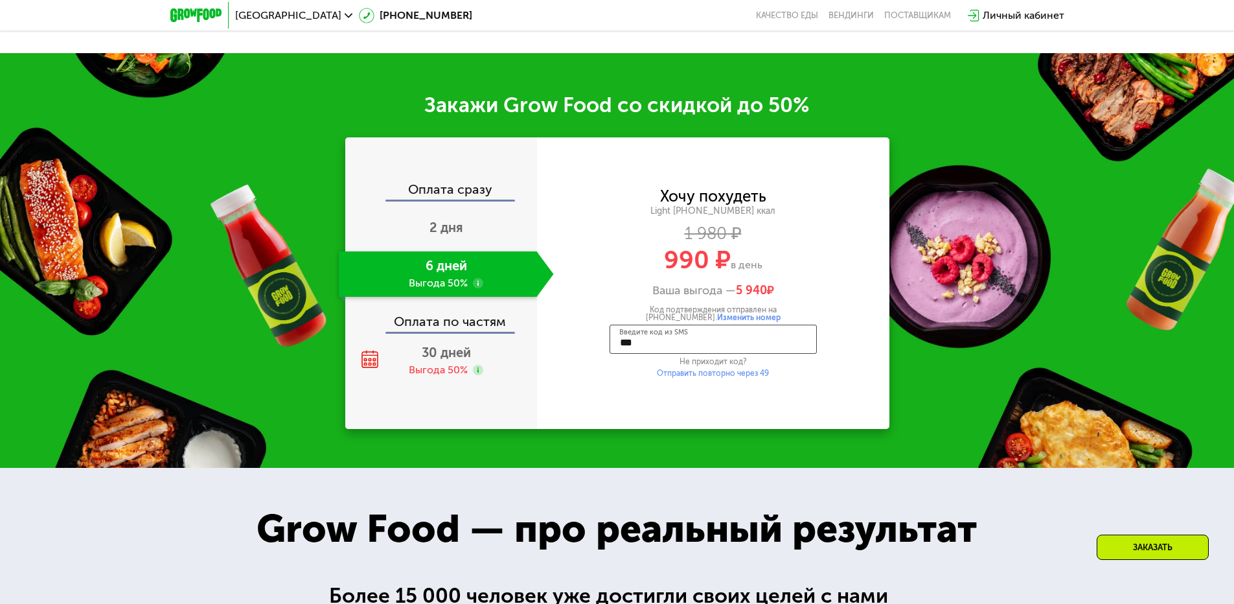
type input "****"
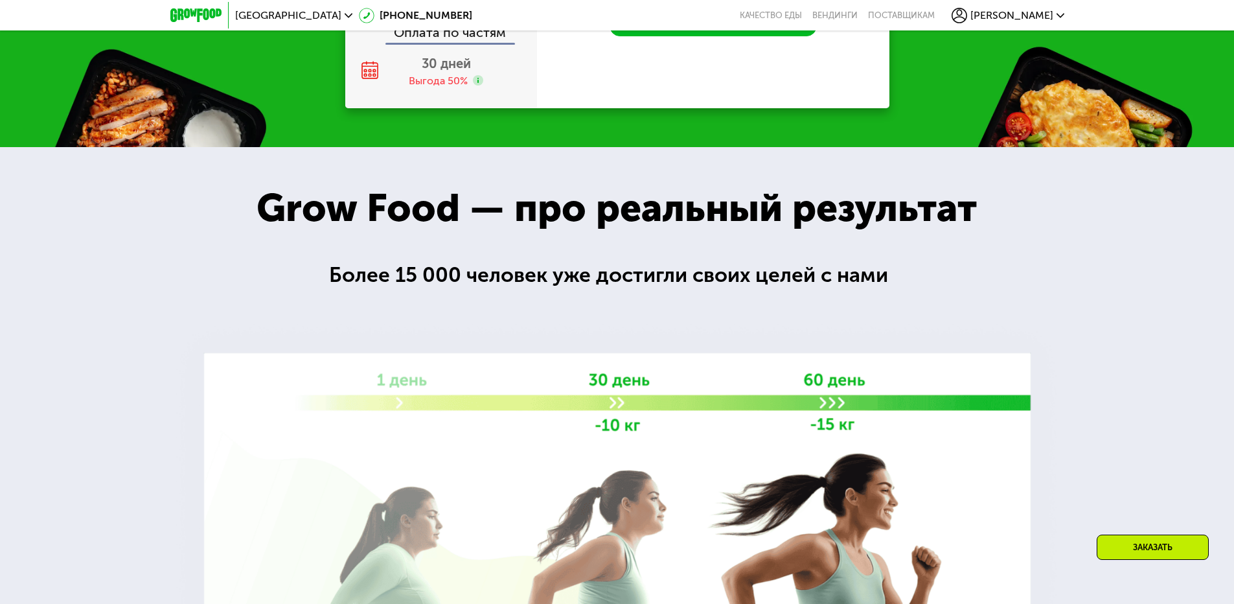
scroll to position [2029, 0]
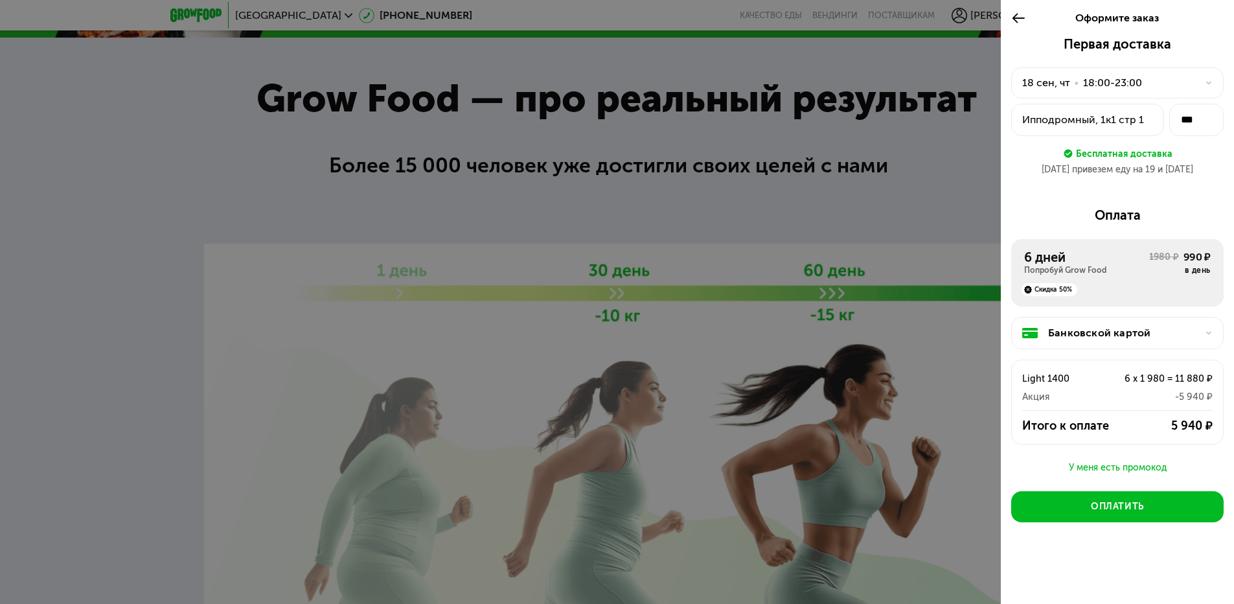
scroll to position [2159, 0]
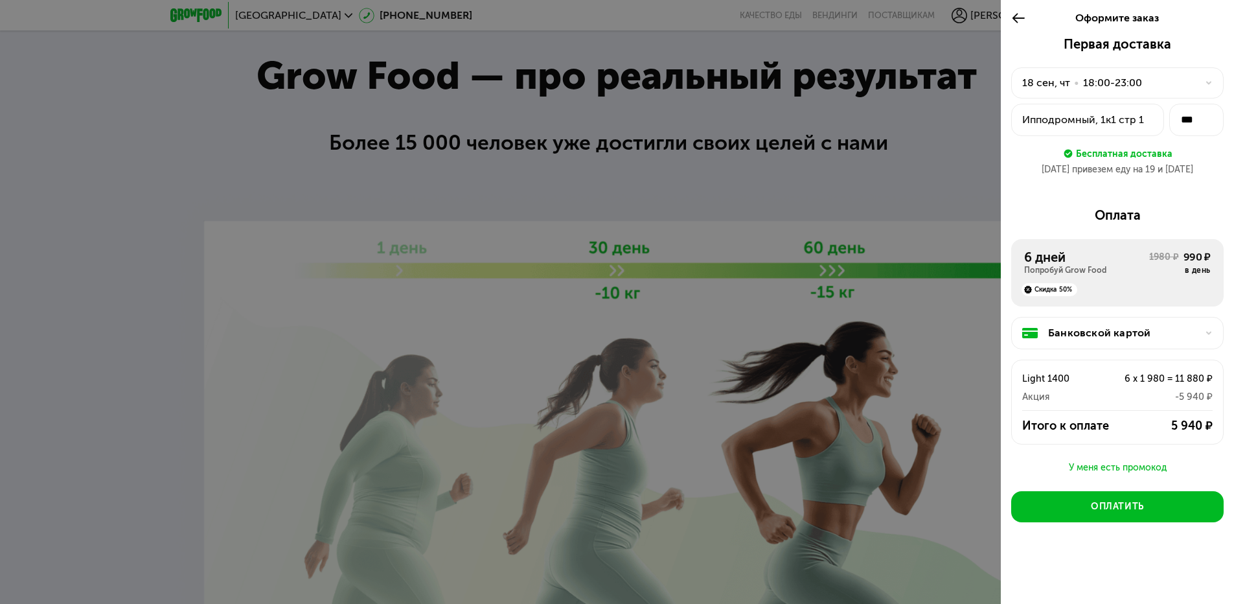
click at [1203, 86] on div at bounding box center [1205, 83] width 16 height 8
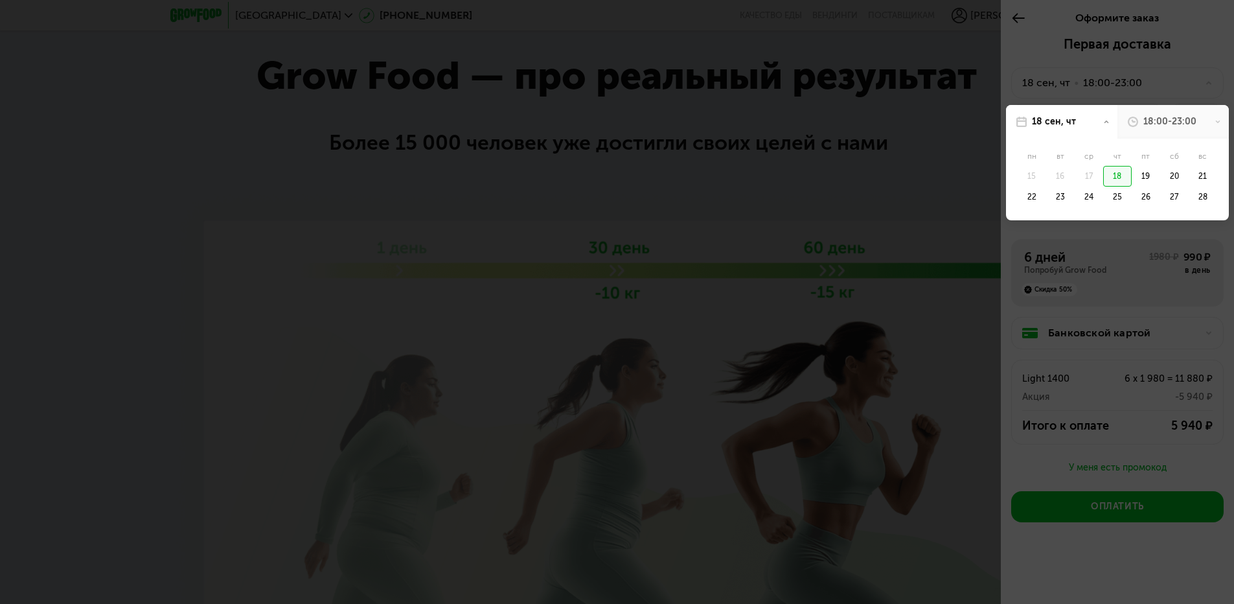
click at [1172, 124] on div "18:00-23:00" at bounding box center [1169, 121] width 53 height 13
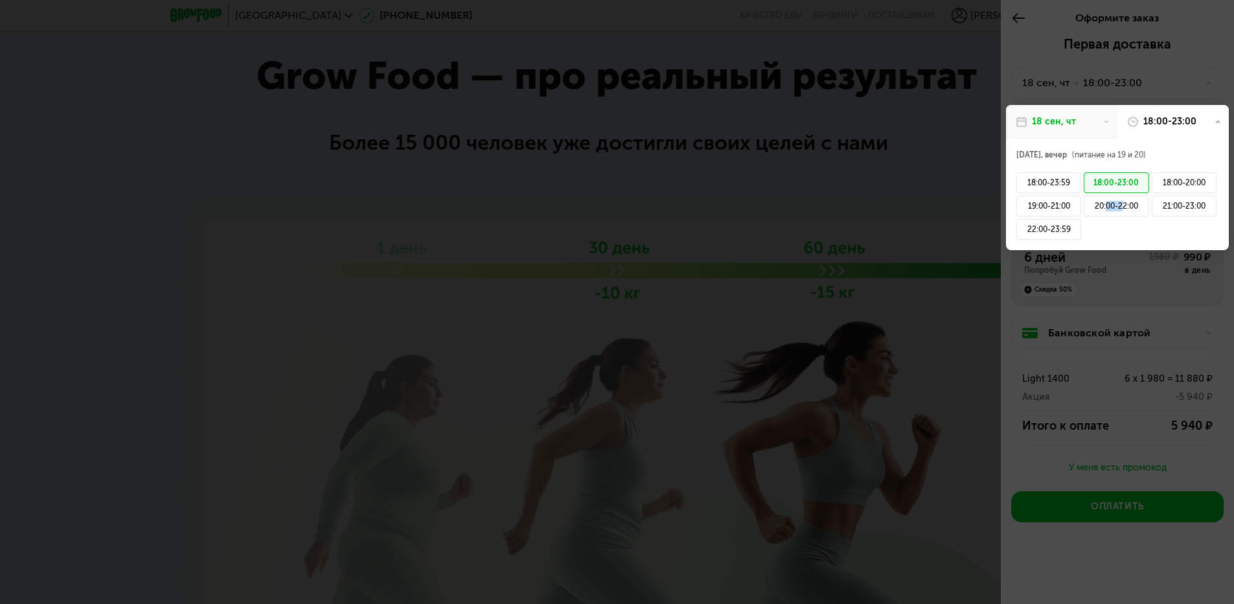
drag, startPoint x: 1107, startPoint y: 207, endPoint x: 1148, endPoint y: 224, distance: 44.7
click at [1125, 229] on div "18:00-23:59 18:00-23:00 18:00-20:00 19:00-21:00 20:00-22:00 21:00-23:00 22:00-2…" at bounding box center [1117, 206] width 205 height 70
click at [1188, 204] on div "21:00-23:00" at bounding box center [1184, 206] width 65 height 21
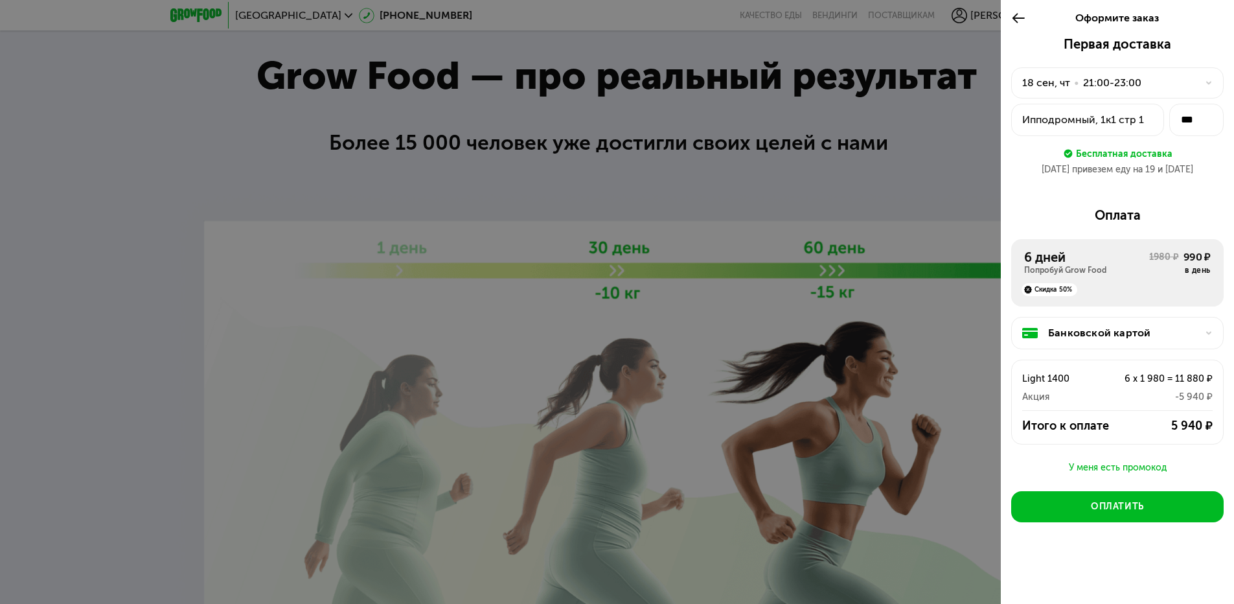
click at [396, 99] on div at bounding box center [617, 302] width 1234 height 604
click at [1016, 21] on use at bounding box center [1018, 18] width 12 height 10
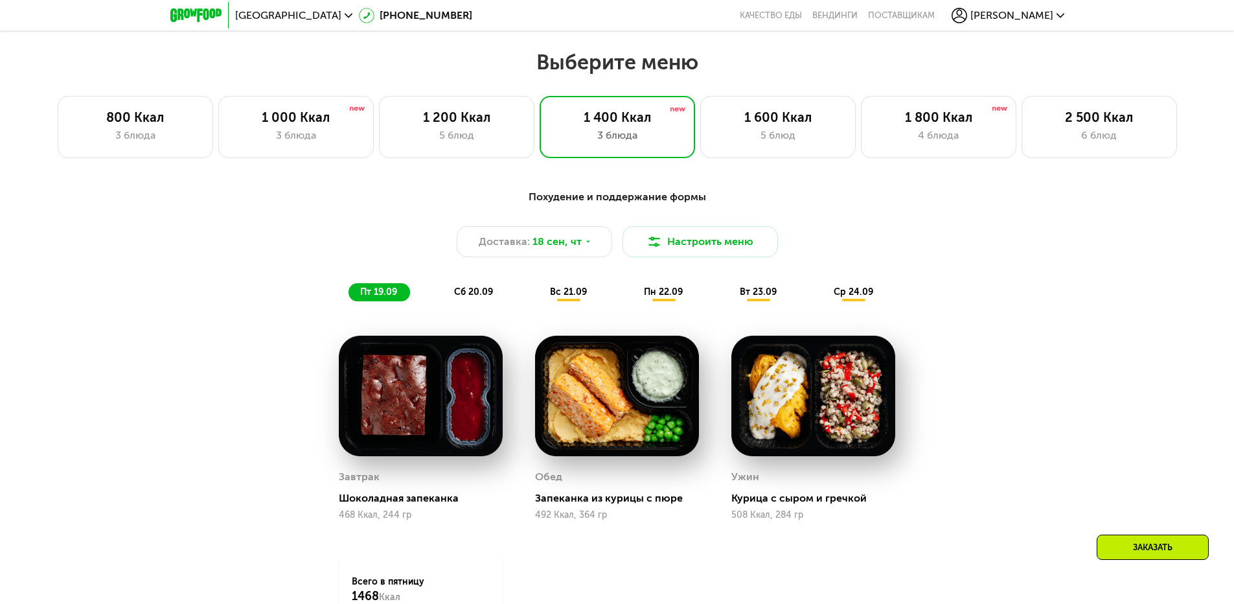
scroll to position [993, 0]
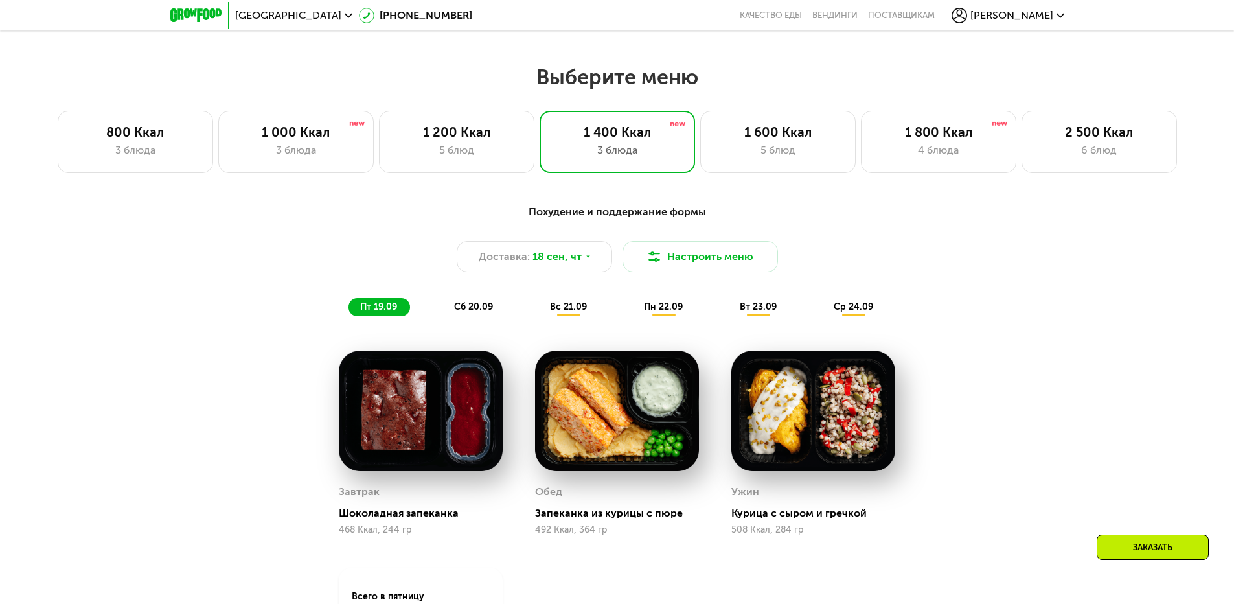
click at [489, 306] on span "сб 20.09" at bounding box center [473, 306] width 39 height 11
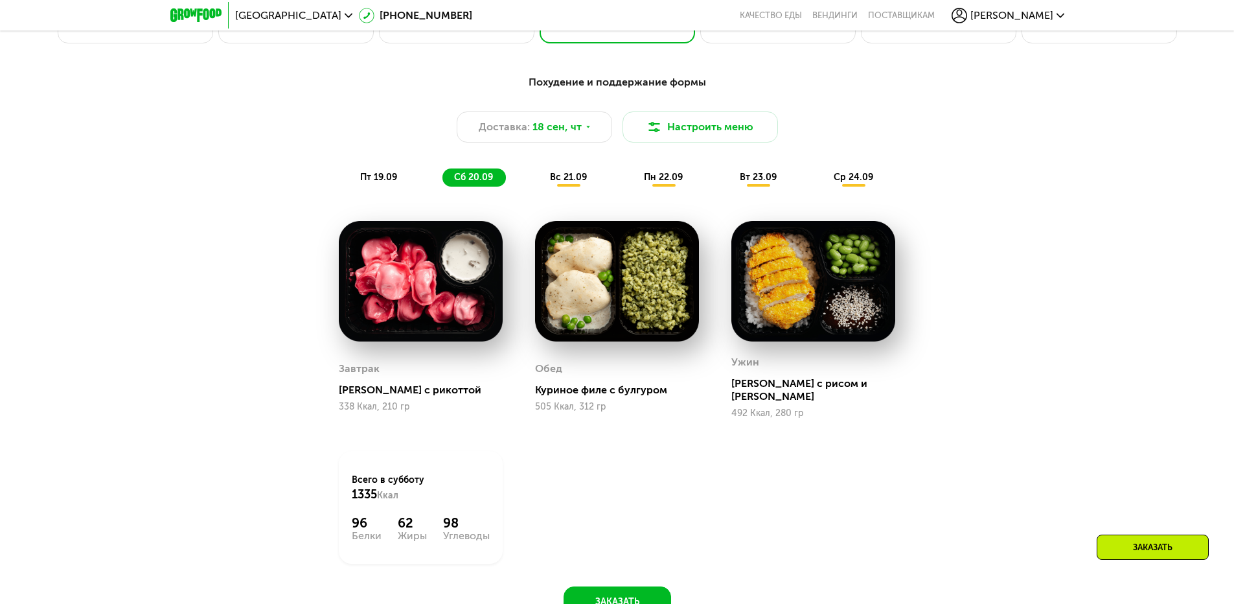
scroll to position [1058, 0]
